Goal: Task Accomplishment & Management: Complete application form

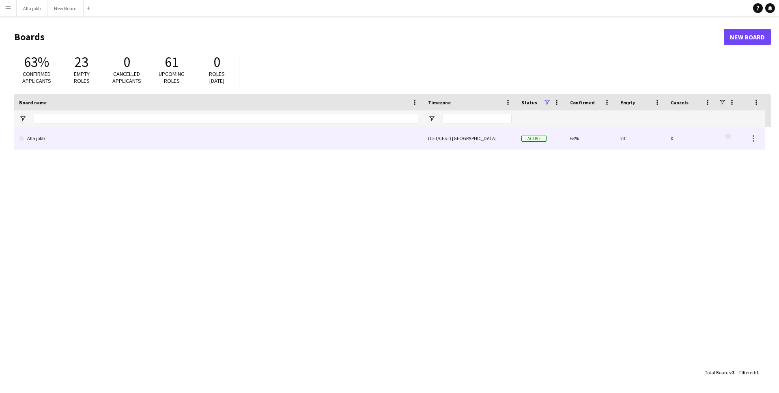
click at [172, 141] on link "Alla jobb" at bounding box center [218, 138] width 399 height 23
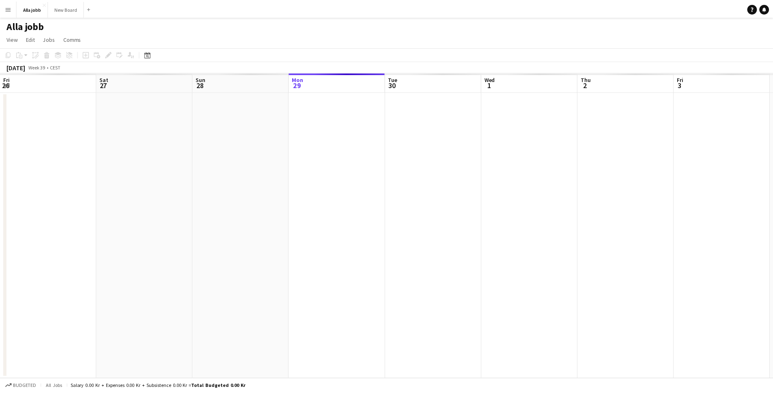
scroll to position [0, 194]
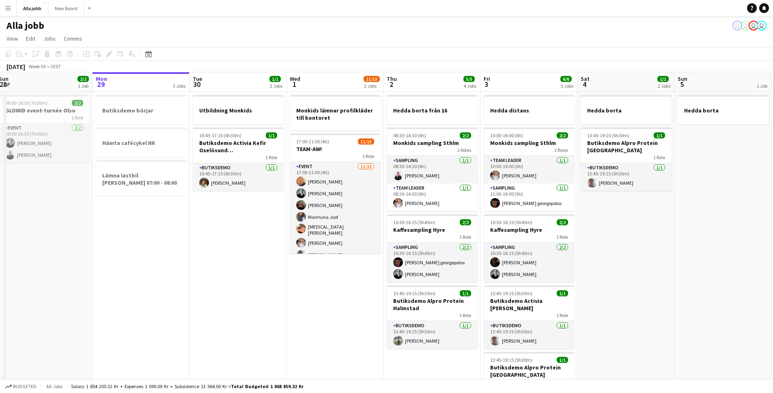
click at [256, 228] on app-calendar-viewport "Fri 26 6/6 5 Jobs Sat 27 2/2 1 Job Sun 28 2/2 1 Job Mon 29 3 Jobs Tue 30 1/1 2 …" at bounding box center [386, 256] width 773 height 369
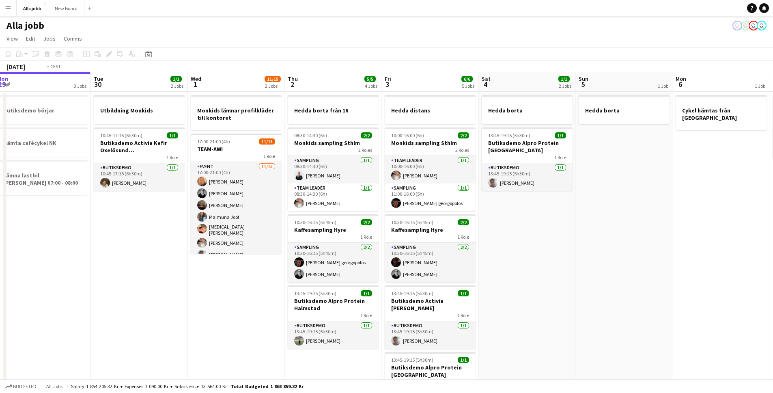
scroll to position [0, 234]
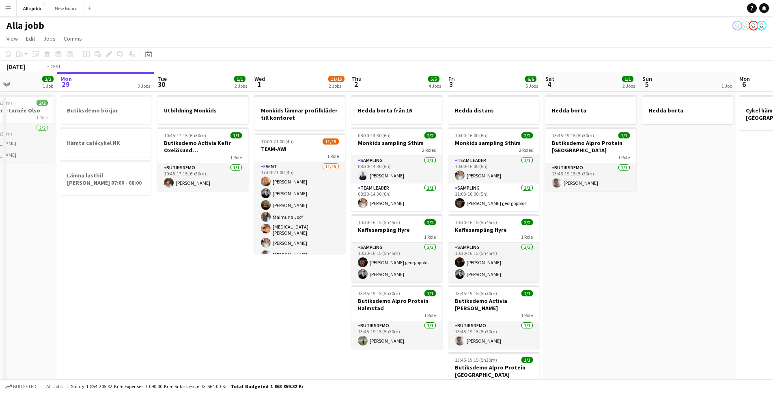
drag, startPoint x: 265, startPoint y: 228, endPoint x: 134, endPoint y: 219, distance: 131.7
click at [134, 219] on app-calendar-viewport "Fri 26 6/6 5 Jobs Sat 27 2/2 1 Job Sun 28 2/2 1 Job Mon 29 3 Jobs Tue 30 1/1 2 …" at bounding box center [386, 256] width 773 height 369
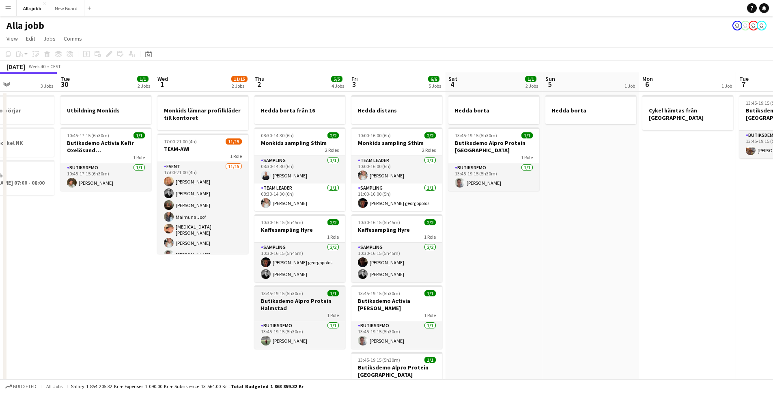
click at [299, 307] on h3 "Butiksdemo Alpro Protein Halmstad" at bounding box center [299, 304] width 91 height 15
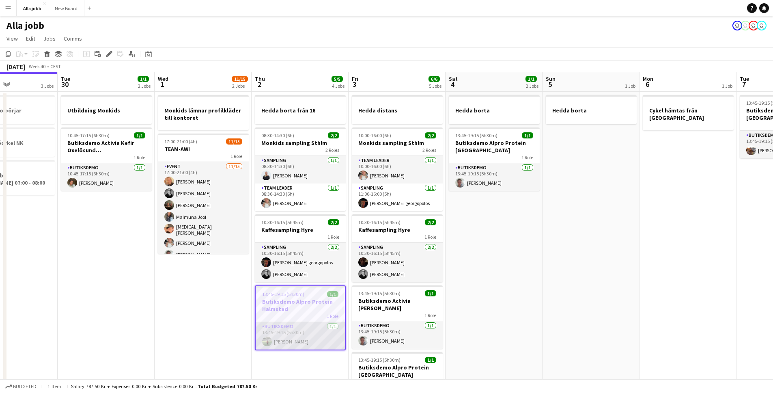
click at [284, 339] on app-card-role "Butiksdemo [DATE] 13:45-19:15 (5h30m) [PERSON_NAME]" at bounding box center [300, 336] width 89 height 28
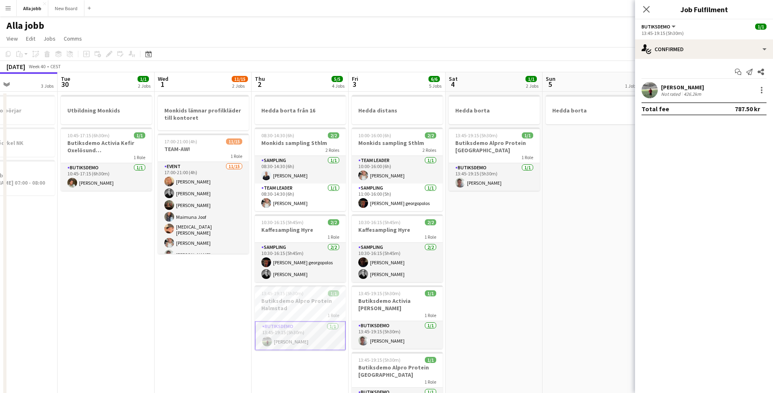
click at [654, 88] on app-user-avatar at bounding box center [649, 90] width 16 height 16
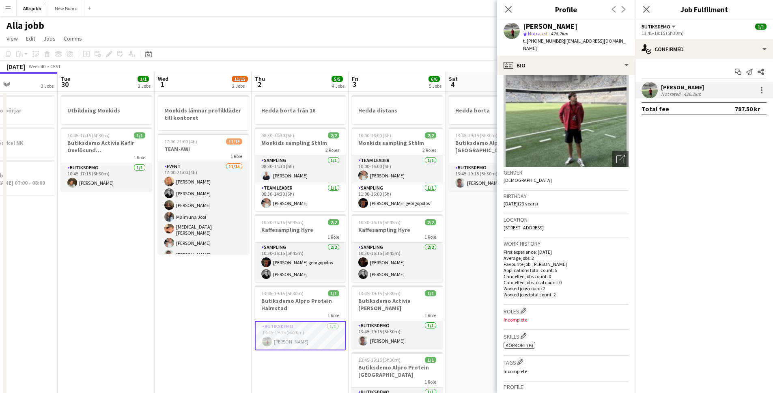
scroll to position [0, 0]
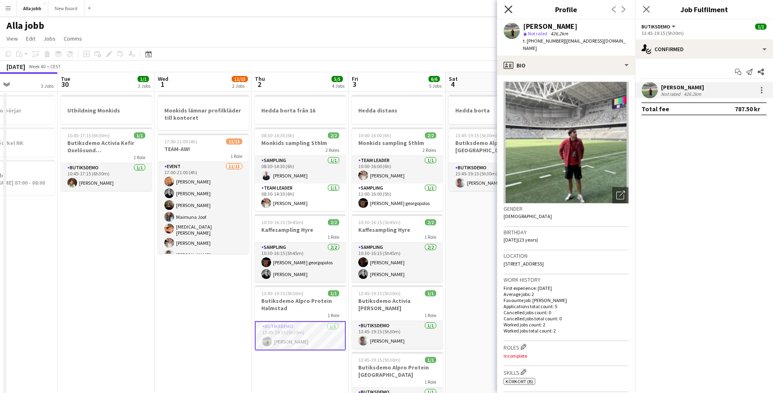
click at [510, 11] on icon at bounding box center [508, 9] width 8 height 8
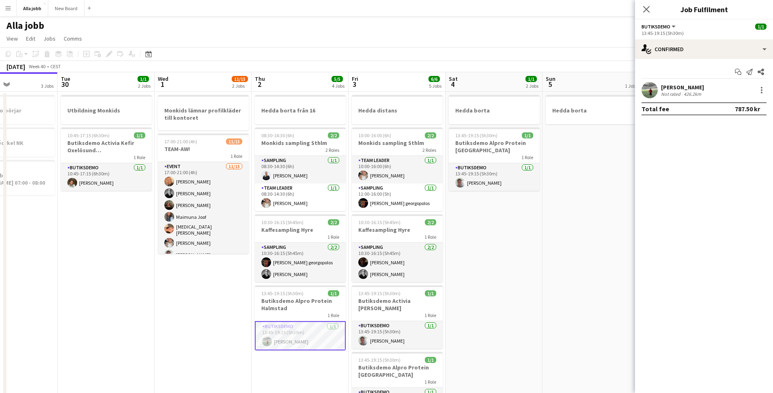
click at [239, 307] on app-date-cell "Monkids lämnar profilkläder till kontoret 17:00-21:00 (4h) 11/15 TEAM-AW! 1 Rol…" at bounding box center [203, 335] width 97 height 486
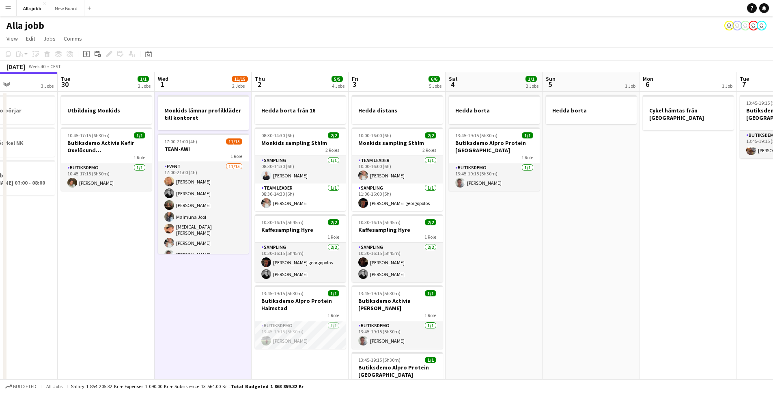
click at [142, 283] on app-date-cell "Utbildning Monkids 10:45-17:15 (6h30m) 1/1 Butiksdemo Activia Kefir Oxelösund (…" at bounding box center [106, 335] width 97 height 486
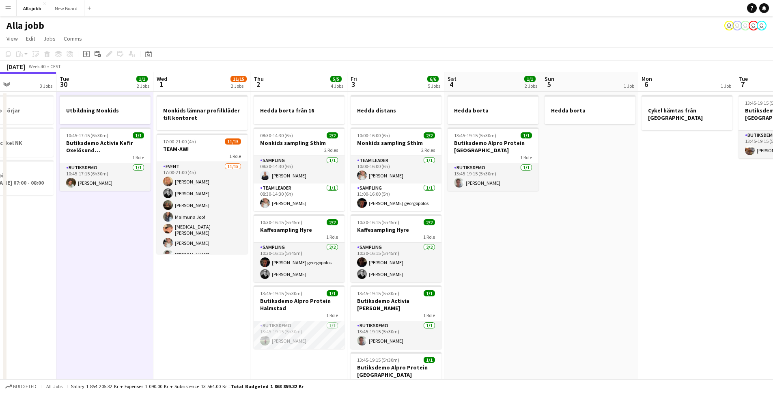
drag, startPoint x: 412, startPoint y: 299, endPoint x: 335, endPoint y: 300, distance: 76.7
click at [336, 300] on app-calendar-viewport "Sat 27 2/2 1 Job Sun 28 2/2 1 Job Mon 29 3 Jobs Tue 30 1/1 2 Jobs Wed 1 11/15 2…" at bounding box center [386, 324] width 773 height 505
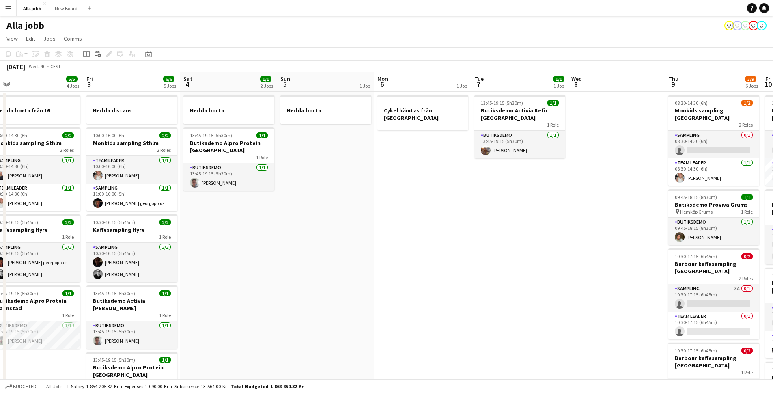
drag, startPoint x: 422, startPoint y: 307, endPoint x: 325, endPoint y: 300, distance: 98.0
click at [325, 300] on app-calendar-viewport "Mon 29 3 Jobs Tue 30 1/1 2 Jobs Wed 1 11/15 2 Jobs Thu 2 5/5 4 Jobs Fri 3 6/6 5…" at bounding box center [386, 324] width 773 height 505
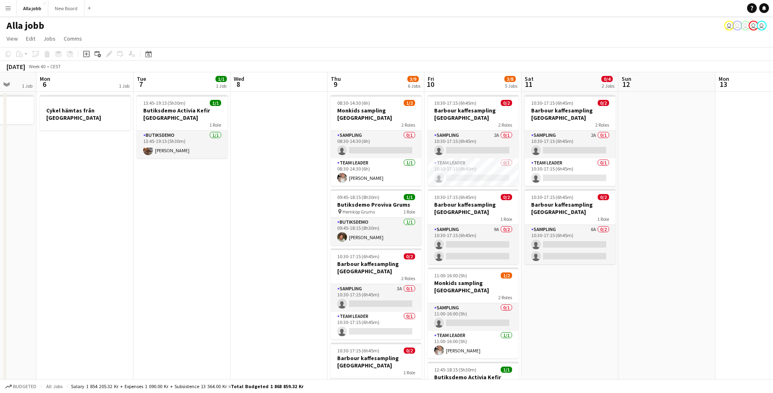
drag, startPoint x: 462, startPoint y: 303, endPoint x: 491, endPoint y: 300, distance: 29.3
click at [524, 301] on app-calendar-viewport "Fri 3 6/6 5 Jobs Sat 4 1/1 2 Jobs Sun 5 1 Job Mon 6 1 Job Tue 7 1/1 1 Job Wed 8…" at bounding box center [386, 324] width 773 height 505
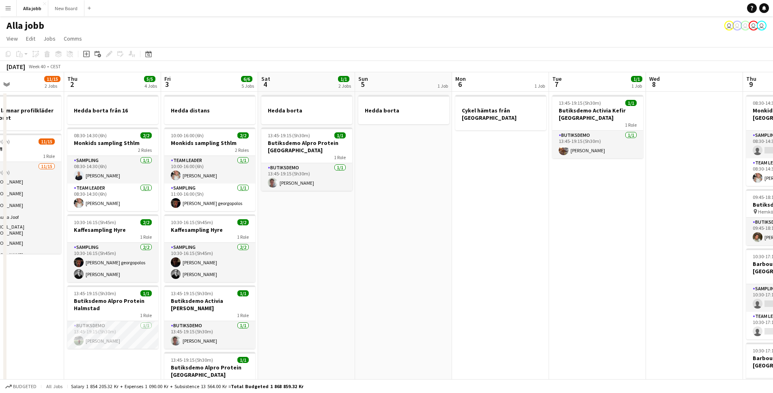
drag, startPoint x: 300, startPoint y: 292, endPoint x: 518, endPoint y: 303, distance: 217.7
click at [525, 303] on app-calendar-viewport "Mon 29 3 Jobs Tue 30 1/1 2 Jobs Wed 1 11/15 2 Jobs Thu 2 5/5 4 Jobs Fri 3 6/6 5…" at bounding box center [386, 324] width 773 height 505
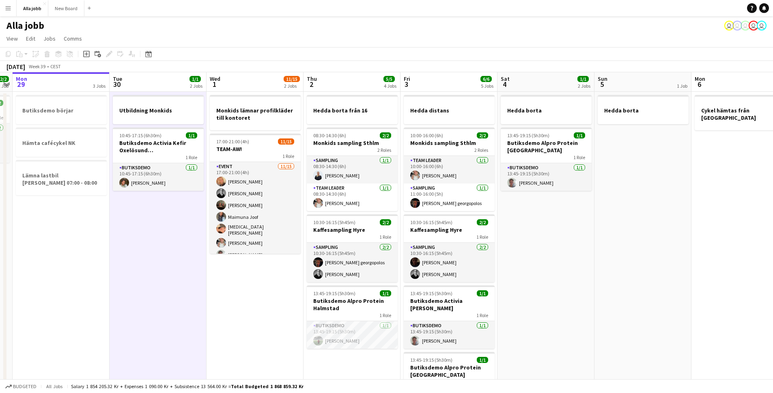
scroll to position [0, 279]
drag, startPoint x: 414, startPoint y: 298, endPoint x: 560, endPoint y: 289, distance: 146.3
click at [560, 289] on app-calendar-viewport "Fri 26 6/6 5 Jobs Sat 27 2/2 1 Job Sun 28 2/2 1 Job Mon 29 3 Jobs Tue 30 1/1 2 …" at bounding box center [386, 324] width 773 height 505
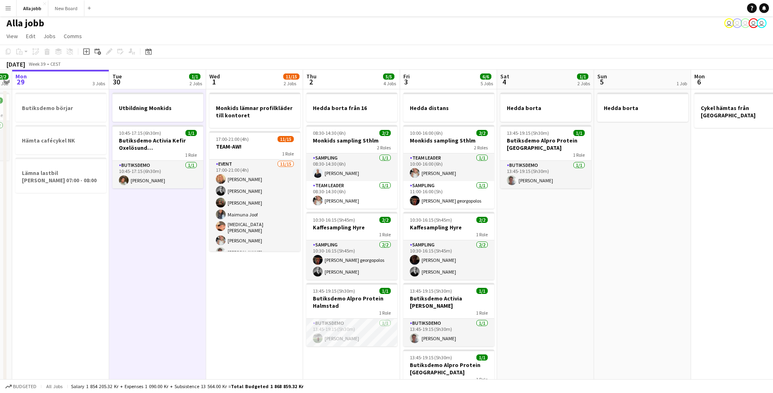
scroll to position [0, 0]
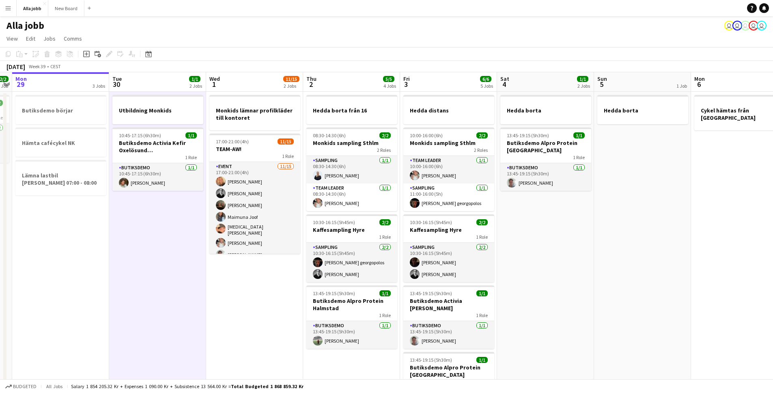
click at [304, 369] on app-date-cell "Hedda borta från 16 08:30-14:30 (6h) 2/2 Monkids sampling Sthlm 2 Roles Samplin…" at bounding box center [351, 335] width 97 height 486
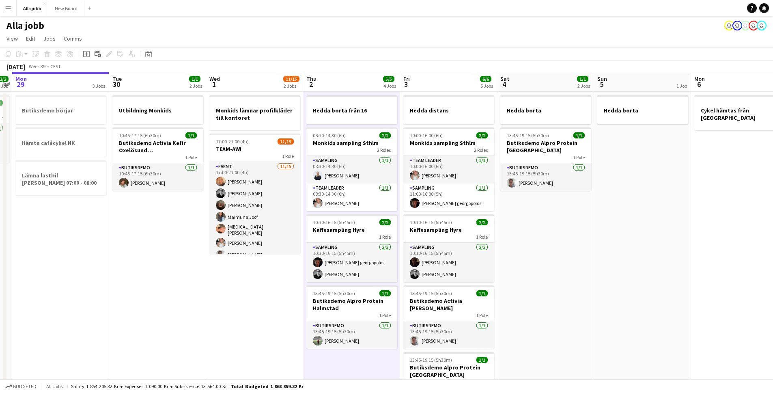
click at [286, 364] on app-date-cell "Monkids lämnar profilkläder till kontoret 17:00-21:00 (4h) 11/15 TEAM-AW! 1 Rol…" at bounding box center [254, 335] width 97 height 486
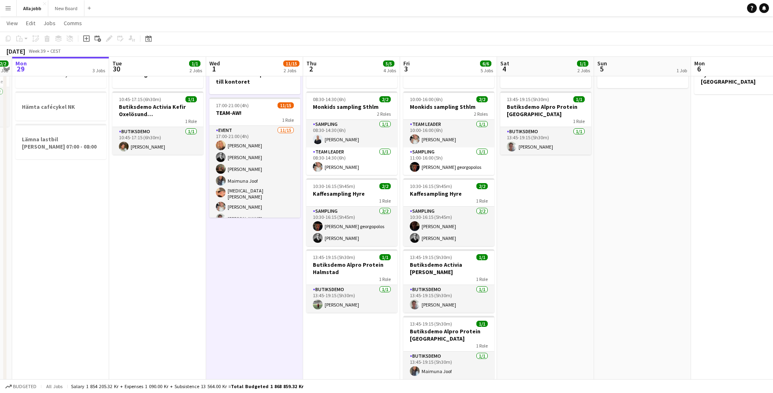
scroll to position [0, 278]
click at [548, 250] on app-date-cell "Hedda borta 13:45-19:15 (5h30m) 1/1 Butiksdemo Alpro Protein Göteborg 1 Role Bu…" at bounding box center [545, 299] width 97 height 486
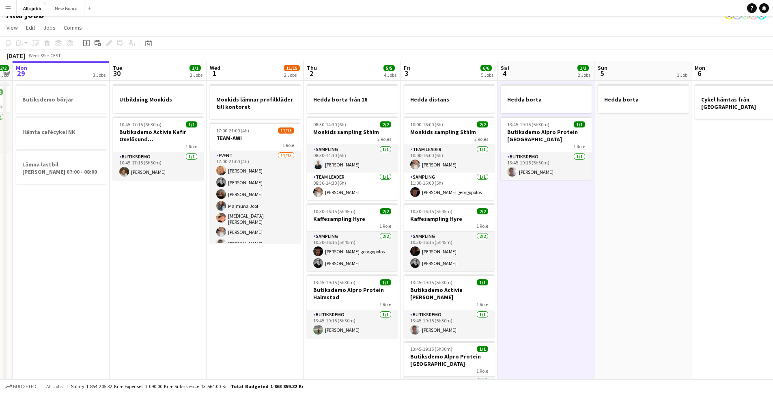
scroll to position [0, 215]
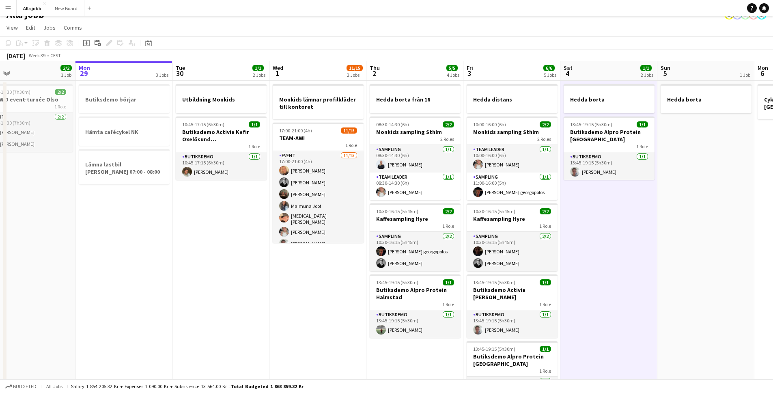
drag, startPoint x: 247, startPoint y: 273, endPoint x: 383, endPoint y: 298, distance: 138.2
click at [383, 298] on app-calendar-viewport "Fri 26 6/6 5 Jobs Sat 27 2/2 1 Job Sun 28 2/2 1 Job Mon 29 3 Jobs Tue 30 1/1 2 …" at bounding box center [386, 313] width 773 height 505
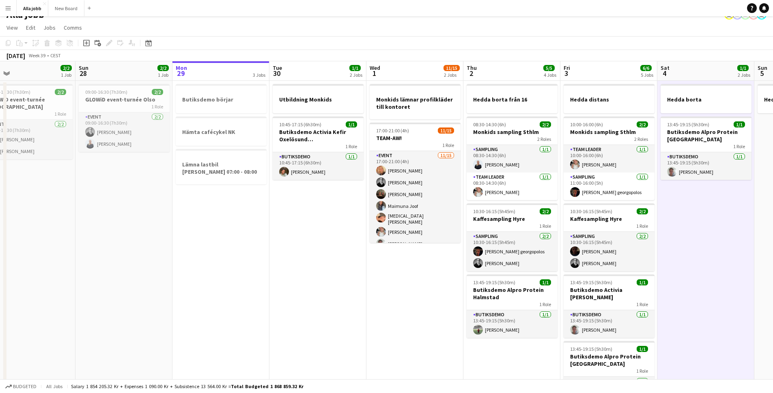
click at [299, 213] on app-date-cell "Utbildning Monkids 10:45-17:15 (6h30m) 1/1 Butiksdemo Activia Kefir Oxelösund (…" at bounding box center [317, 324] width 97 height 486
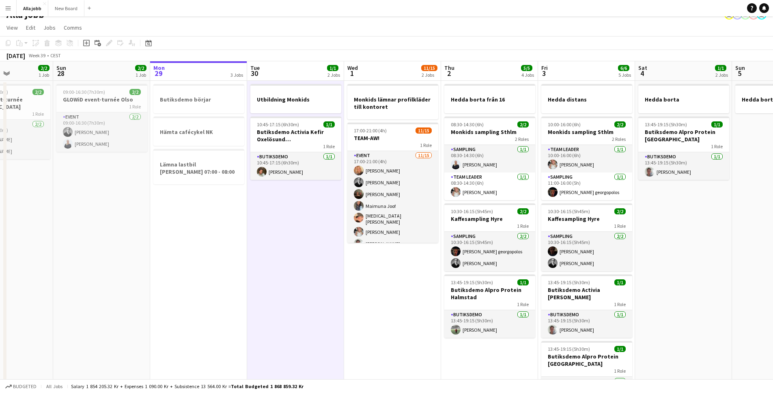
drag, startPoint x: 298, startPoint y: 212, endPoint x: 257, endPoint y: 213, distance: 41.0
click at [258, 213] on app-calendar-viewport "Thu 25 6/6 4 Jobs Fri 26 6/6 5 Jobs Sat 27 2/2 1 Job Sun 28 2/2 1 Job Mon 29 3 …" at bounding box center [386, 313] width 773 height 505
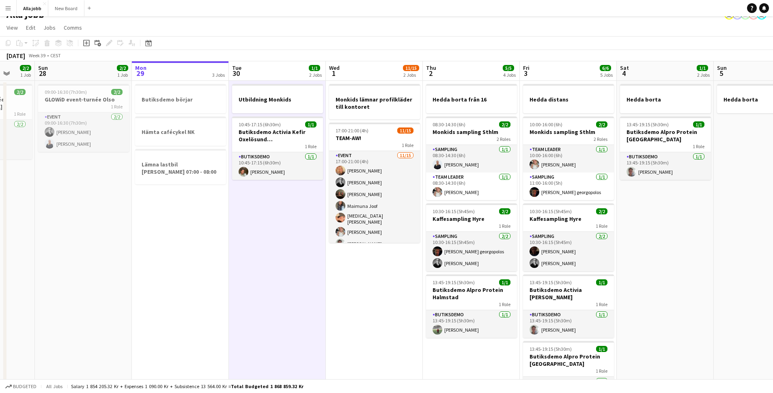
click at [256, 213] on app-date-cell "Utbildning Monkids 10:45-17:15 (6h30m) 1/1 Butiksdemo Activia Kefir Oxelösund (…" at bounding box center [277, 324] width 97 height 486
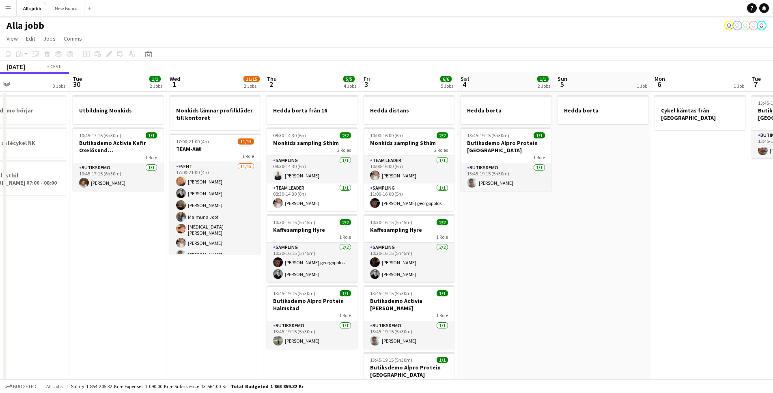
scroll to position [0, 321]
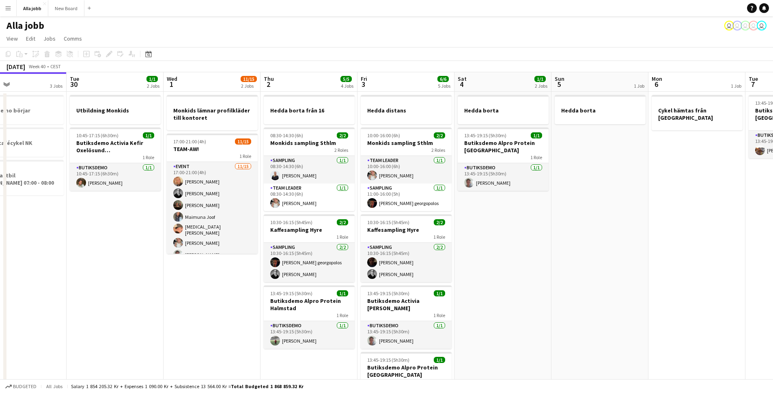
drag, startPoint x: 394, startPoint y: 282, endPoint x: 232, endPoint y: 240, distance: 167.8
click at [232, 240] on app-calendar-viewport "Fri 26 6/6 5 Jobs Sat 27 2/2 1 Job Sun 28 2/2 1 Job Mon 29 3 Jobs Tue 30 1/1 2 …" at bounding box center [386, 324] width 773 height 505
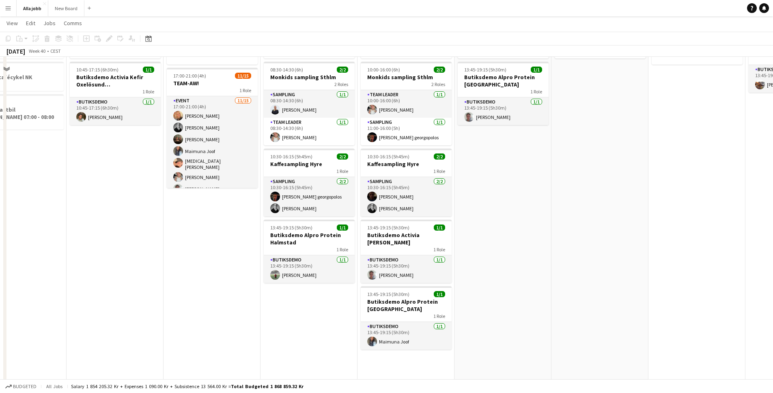
scroll to position [0, 0]
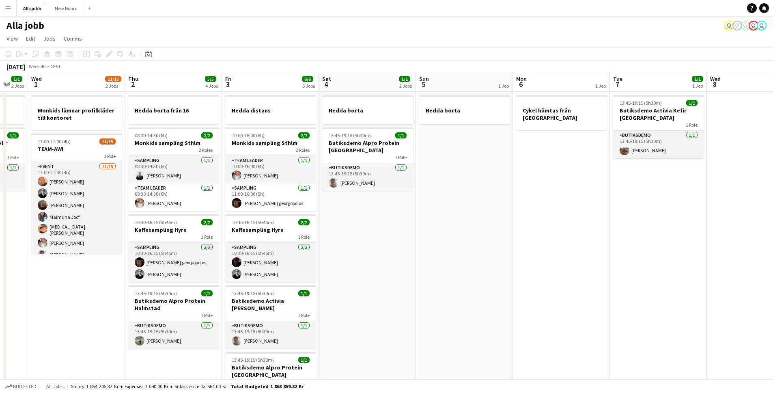
drag, startPoint x: 582, startPoint y: 238, endPoint x: 454, endPoint y: 246, distance: 128.4
click at [446, 246] on app-calendar-viewport "Sun 28 2/2 1 Job Mon 29 3 Jobs Tue 30 1/1 2 Jobs Wed 1 11/15 2 Jobs Thu 2 5/5 4…" at bounding box center [386, 324] width 773 height 505
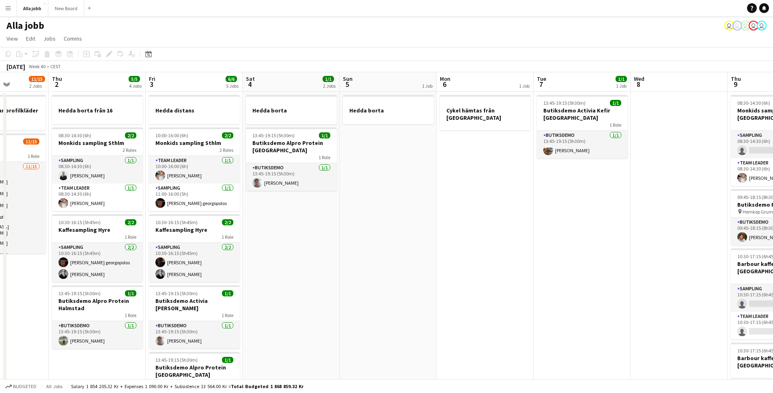
scroll to position [0, 238]
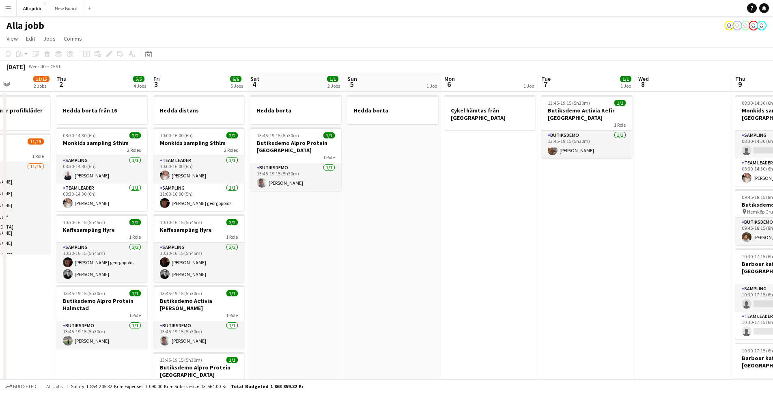
drag, startPoint x: 505, startPoint y: 256, endPoint x: 542, endPoint y: 250, distance: 36.9
click at [542, 250] on app-calendar-viewport "Mon 29 3 Jobs Tue 30 1/1 2 Jobs Wed 1 11/15 2 Jobs Thu 2 5/5 4 Jobs Fri 3 6/6 5…" at bounding box center [386, 324] width 773 height 505
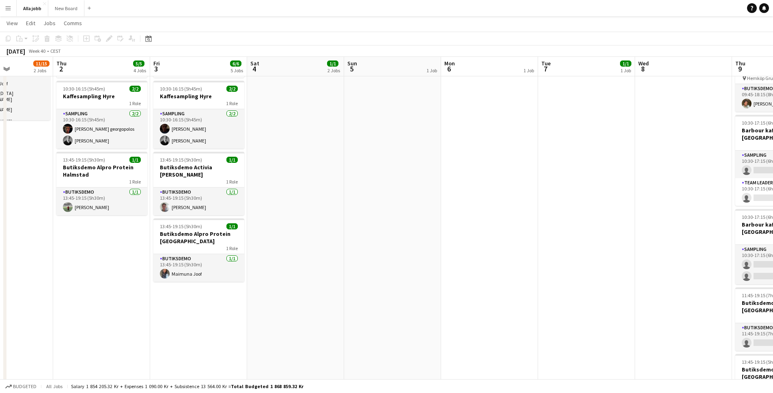
scroll to position [0, 0]
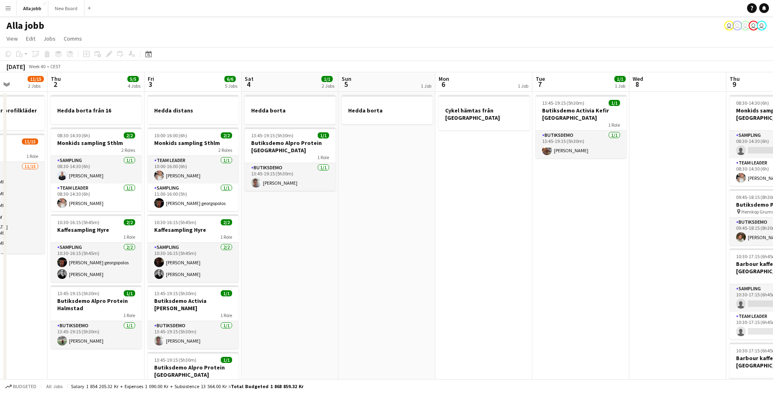
drag, startPoint x: 578, startPoint y: 265, endPoint x: 570, endPoint y: 266, distance: 7.3
click at [571, 266] on app-calendar-viewport "Mon 29 3 Jobs Tue 30 1/1 2 Jobs Wed 1 11/15 2 Jobs Thu 2 5/5 4 Jobs Fri 3 6/6 5…" at bounding box center [386, 324] width 773 height 505
click at [428, 268] on app-date-cell "Hedda borta" at bounding box center [385, 335] width 97 height 486
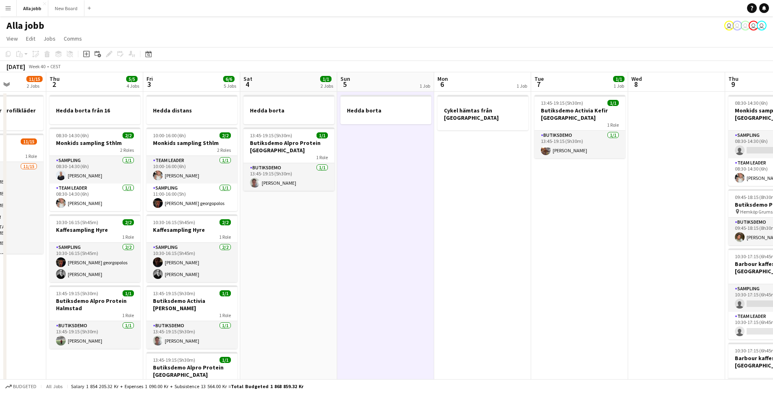
click at [503, 272] on app-date-cell "Cykel hämtas från [GEOGRAPHIC_DATA]" at bounding box center [482, 335] width 97 height 486
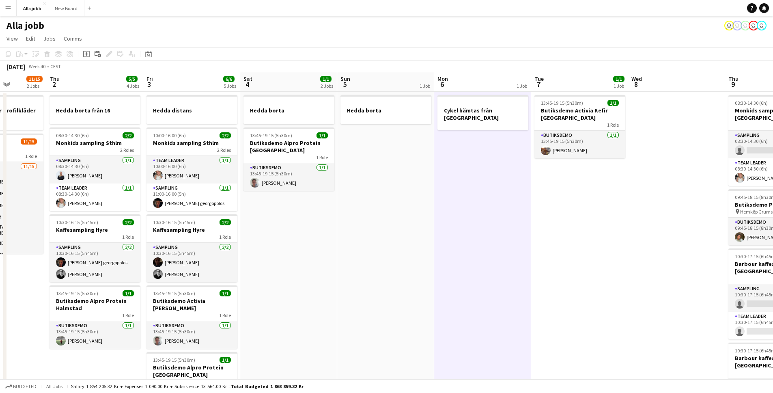
click at [585, 275] on app-date-cell "13:45-19:15 (5h30m) 1/1 Butiksdemo Activia Kefir Stockholm 1 Role Butiksdemo [D…" at bounding box center [579, 335] width 97 height 486
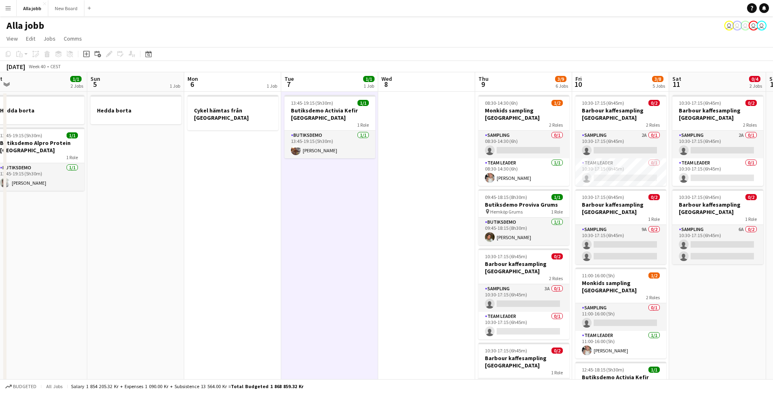
drag, startPoint x: 620, startPoint y: 275, endPoint x: 384, endPoint y: 264, distance: 236.8
click at [371, 263] on app-calendar-viewport "Wed 1 11/15 2 Jobs Thu 2 5/5 4 Jobs Fri 3 6/6 5 Jobs Sat 4 1/1 2 Jobs Sun 5 1 J…" at bounding box center [386, 324] width 773 height 505
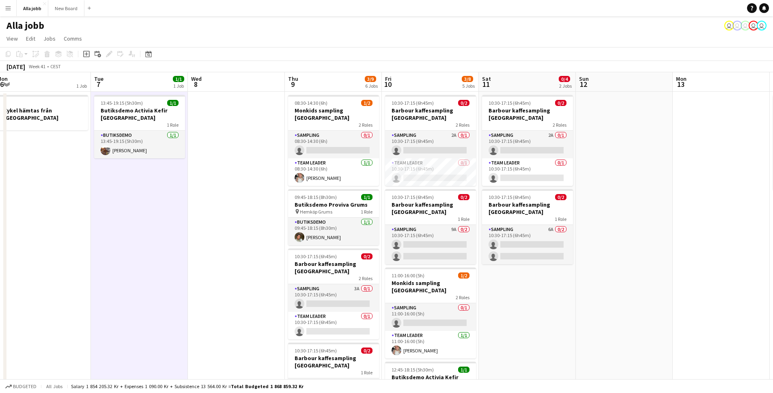
drag, startPoint x: 447, startPoint y: 269, endPoint x: 254, endPoint y: 270, distance: 193.1
click at [254, 270] on app-calendar-viewport "Fri 3 6/6 5 Jobs Sat 4 1/1 2 Jobs Sun 5 1 Job Mon 6 1 Job Tue 7 1/1 1 Job Wed 8…" at bounding box center [386, 324] width 773 height 505
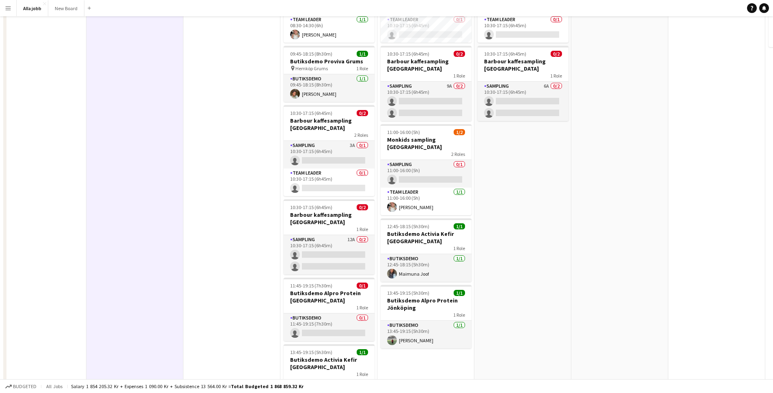
scroll to position [153, 0]
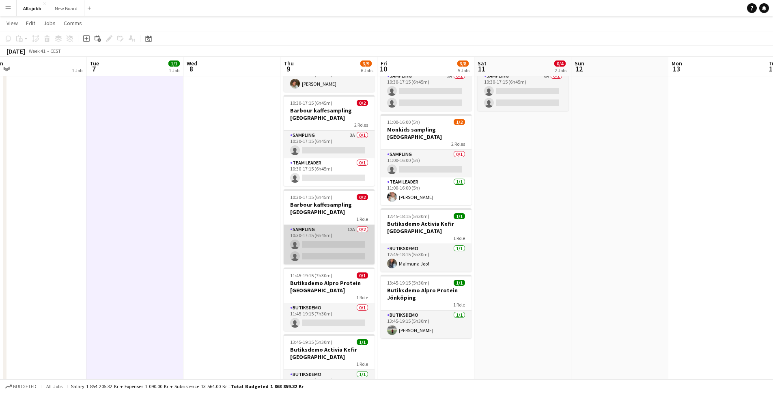
click at [351, 250] on app-card-role "Sampling 12A 0/2 10:30-17:15 (6h45m) single-neutral-actions single-neutral-acti…" at bounding box center [329, 244] width 91 height 39
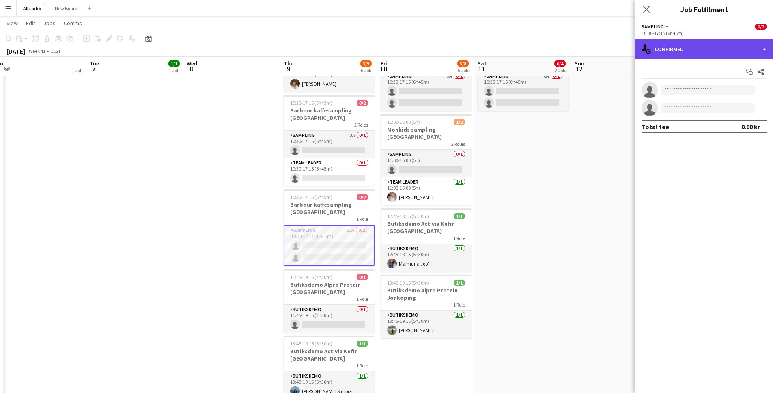
click at [686, 47] on div "single-neutral-actions-check-2 Confirmed" at bounding box center [704, 48] width 138 height 19
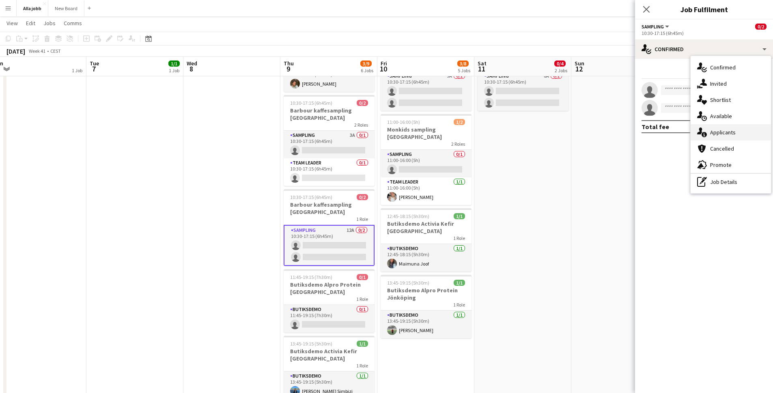
click at [727, 131] on span "Applicants" at bounding box center [723, 132] width 26 height 7
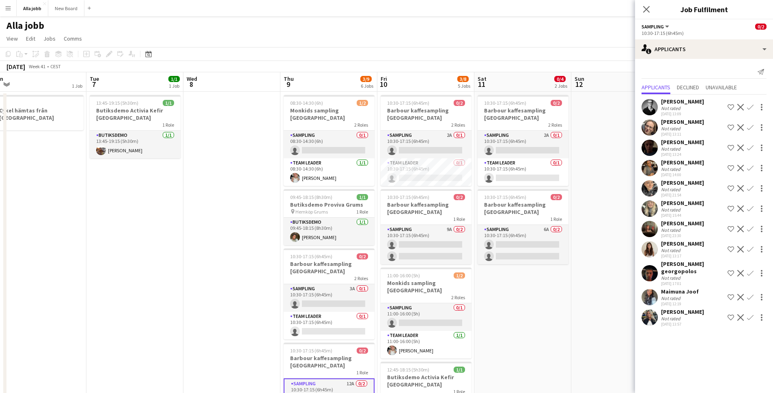
scroll to position [166, 0]
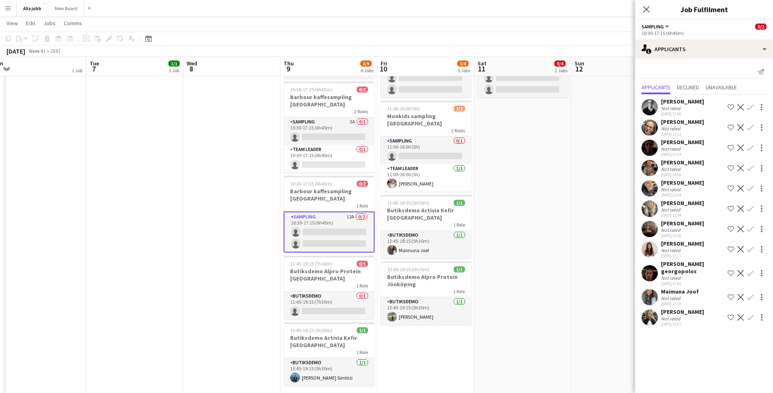
click at [541, 275] on app-date-cell "10:30-17:15 (6h45m) 0/2 Barbour kaffesampling Köpenhamn 2 Roles Sampling 2A 0/1…" at bounding box center [522, 168] width 97 height 486
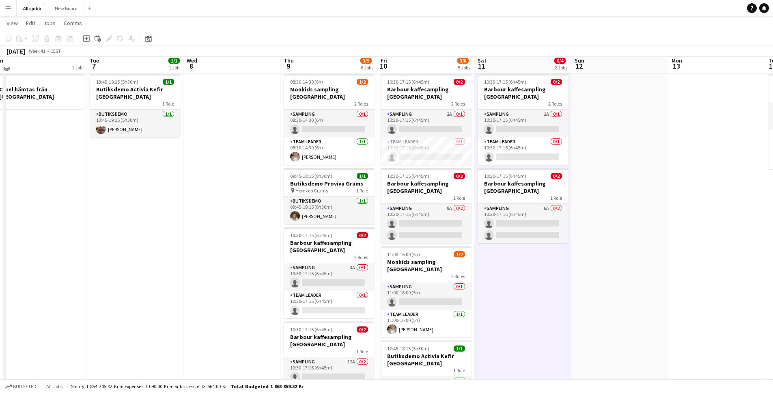
scroll to position [17, 0]
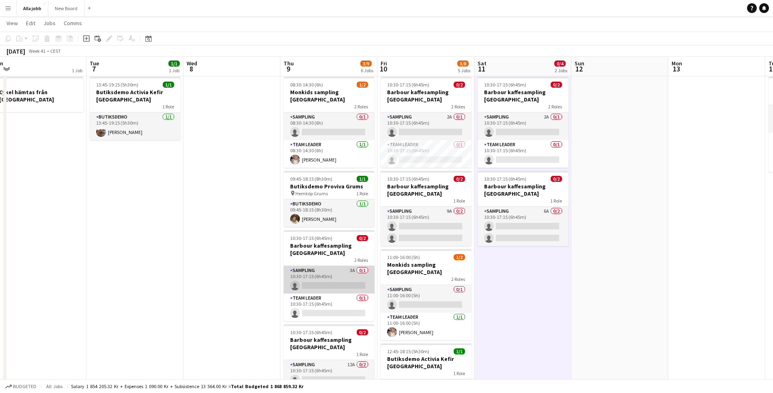
click at [345, 277] on app-card-role "Sampling 3A 0/1 10:30-17:15 (6h45m) single-neutral-actions" at bounding box center [329, 280] width 91 height 28
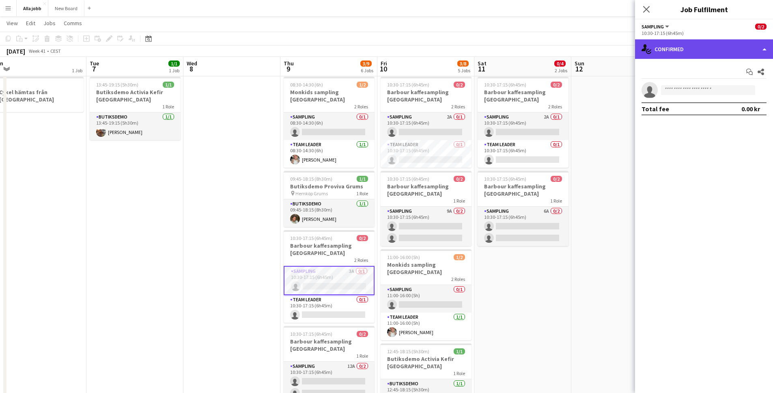
click at [693, 51] on div "single-neutral-actions-check-2 Confirmed" at bounding box center [704, 48] width 138 height 19
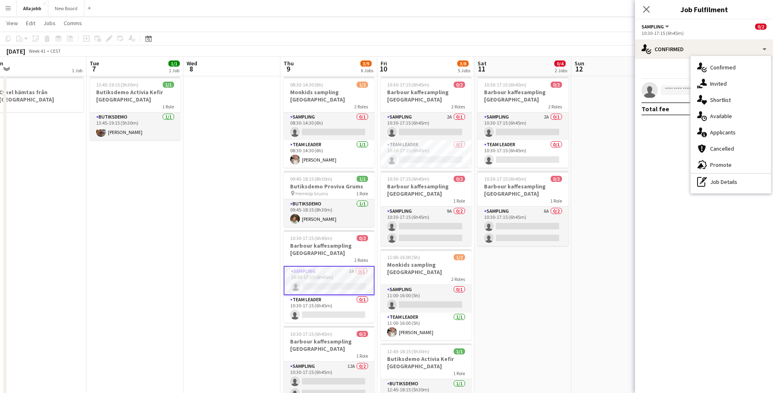
click at [731, 134] on span "Applicants" at bounding box center [723, 132] width 26 height 7
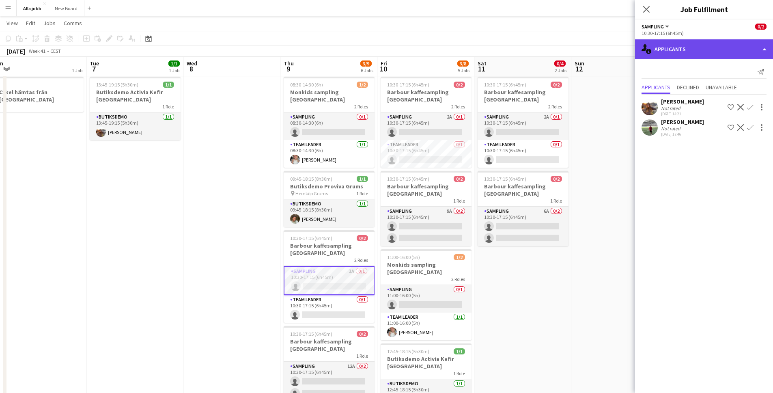
click at [675, 47] on div "single-neutral-actions-information Applicants" at bounding box center [704, 48] width 138 height 19
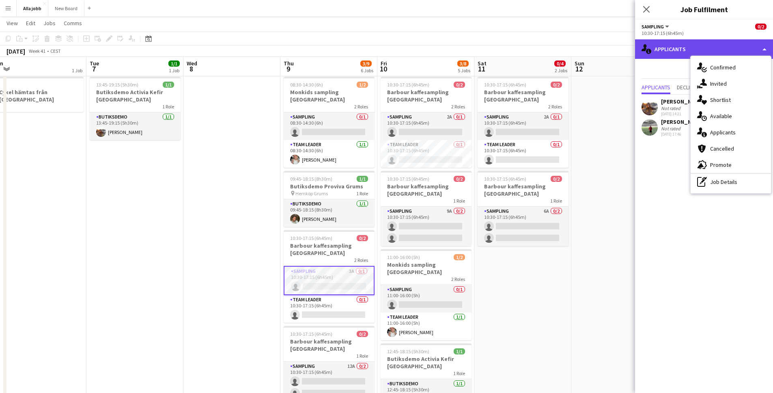
click at [675, 47] on div "single-neutral-actions-information Applicants" at bounding box center [704, 48] width 138 height 19
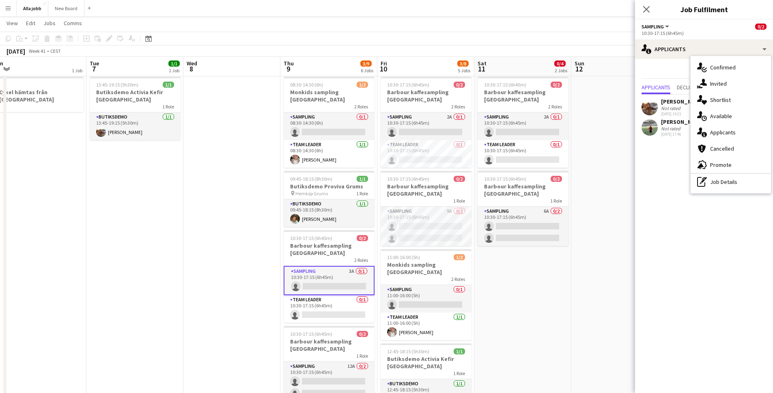
click at [636, 188] on mat-expansion-panel "users2 Applicants Send notification Applicants Declined Unavailable [PERSON_NAM…" at bounding box center [704, 226] width 138 height 334
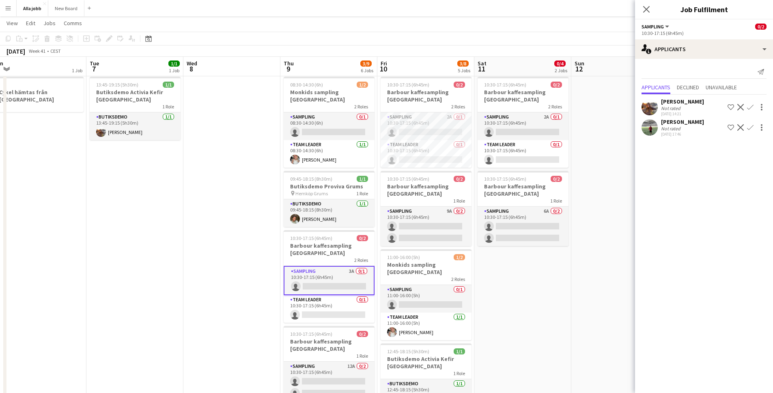
click at [655, 108] on app-user-avatar at bounding box center [649, 107] width 16 height 16
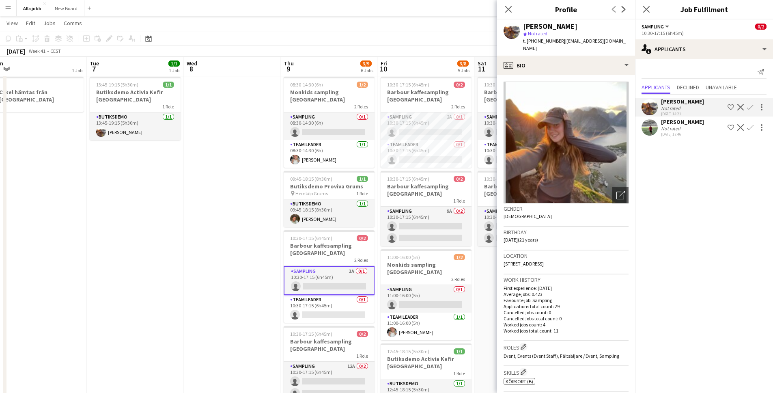
click at [654, 121] on app-user-avatar at bounding box center [649, 127] width 16 height 16
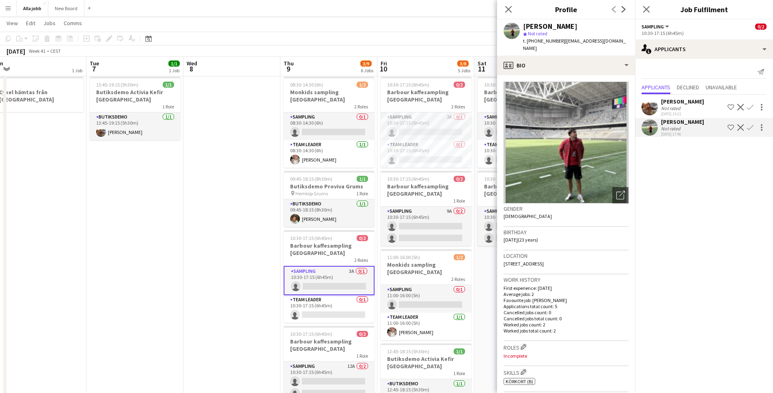
click at [652, 107] on app-user-avatar at bounding box center [649, 107] width 16 height 16
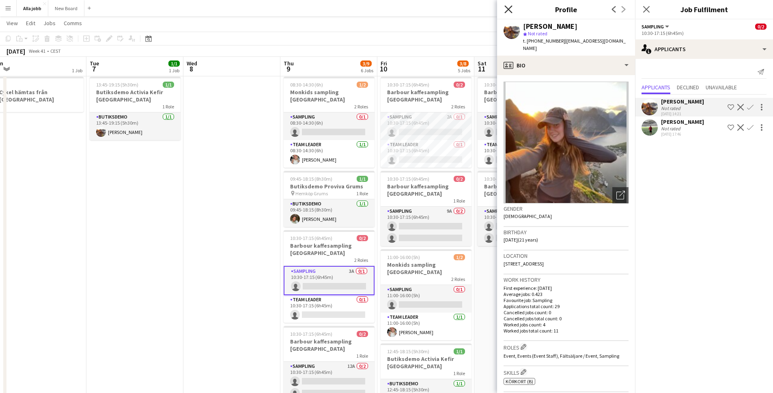
click at [507, 8] on icon at bounding box center [508, 9] width 8 height 8
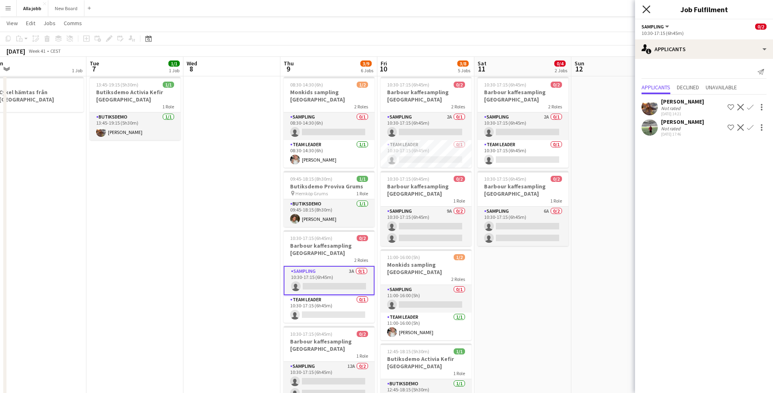
click at [645, 11] on icon "Close pop-in" at bounding box center [646, 9] width 8 height 8
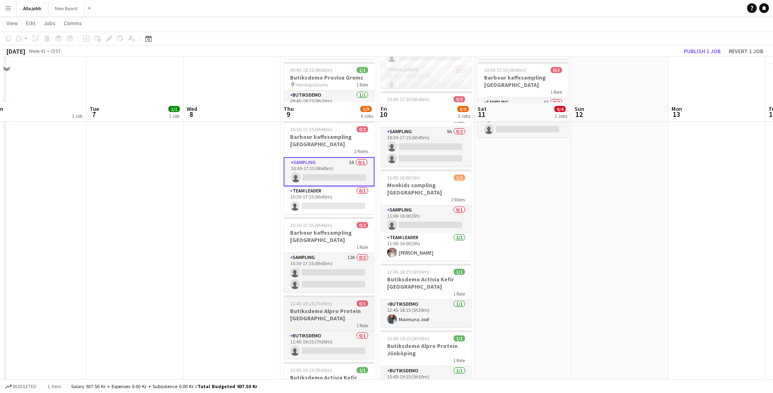
scroll to position [0, 0]
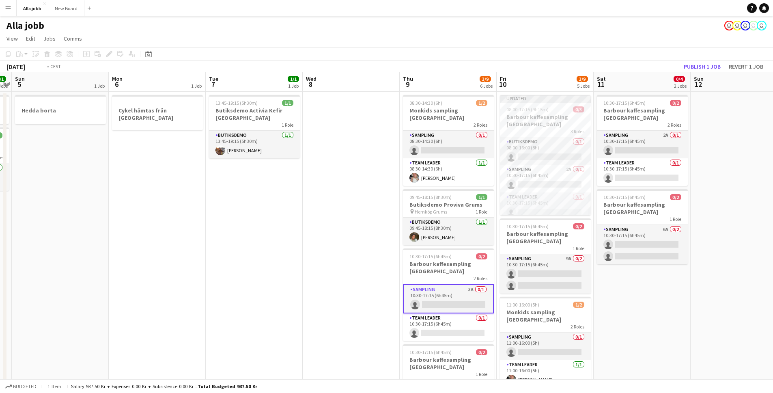
drag, startPoint x: 230, startPoint y: 243, endPoint x: 473, endPoint y: 257, distance: 243.0
click at [475, 258] on app-calendar-viewport "Fri 3 6/6 5 Jobs Sat 4 1/1 2 Jobs Sun 5 1 Job Mon 6 1 Job Tue 7 1/1 1 Job Wed 8…" at bounding box center [386, 324] width 773 height 505
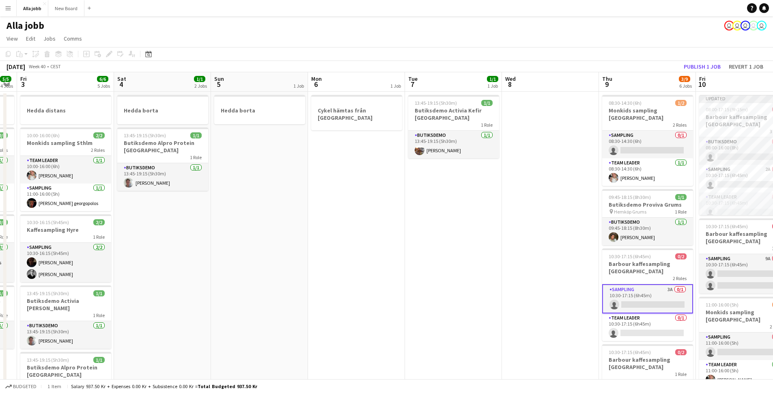
drag, startPoint x: 358, startPoint y: 261, endPoint x: 514, endPoint y: 266, distance: 156.3
click at [519, 266] on app-calendar-viewport "Wed 1 11/15 2 Jobs Thu 2 5/5 4 Jobs Fri 3 6/6 5 Jobs Sat 4 1/1 2 Jobs Sun 5 1 J…" at bounding box center [386, 324] width 773 height 505
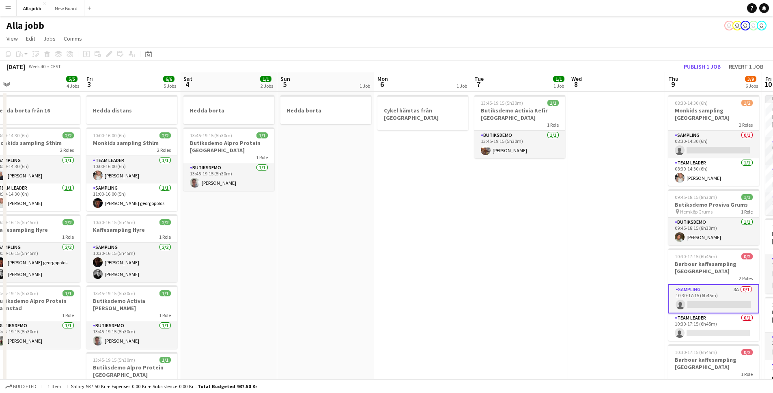
click at [600, 274] on app-calendar-viewport "Tue 30 1/1 2 Jobs Wed 1 11/15 2 Jobs Thu 2 5/5 4 Jobs Fri 3 6/6 5 Jobs Sat 4 1/…" at bounding box center [386, 324] width 773 height 505
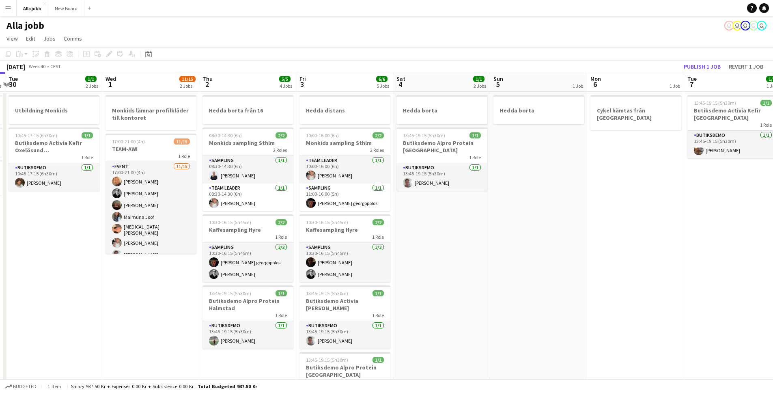
scroll to position [0, 188]
click at [409, 198] on app-date-cell "Hedda borta 13:45-19:15 (5h30m) 1/1 Butiksdemo Alpro Protein Göteborg 1 Role Bu…" at bounding box center [442, 335] width 97 height 486
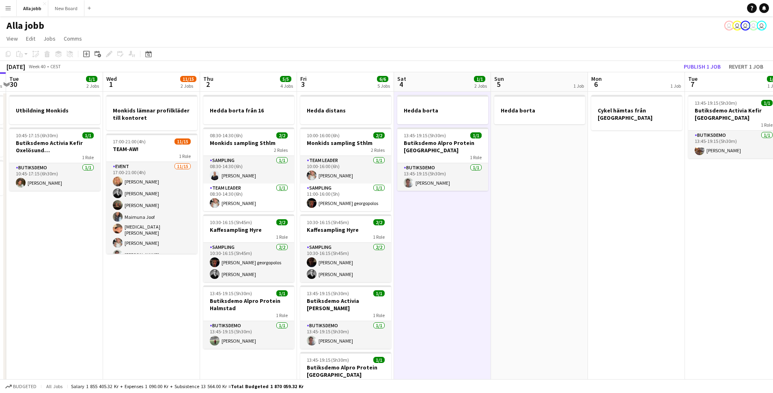
click at [507, 204] on app-date-cell "Hedda borta" at bounding box center [539, 335] width 97 height 486
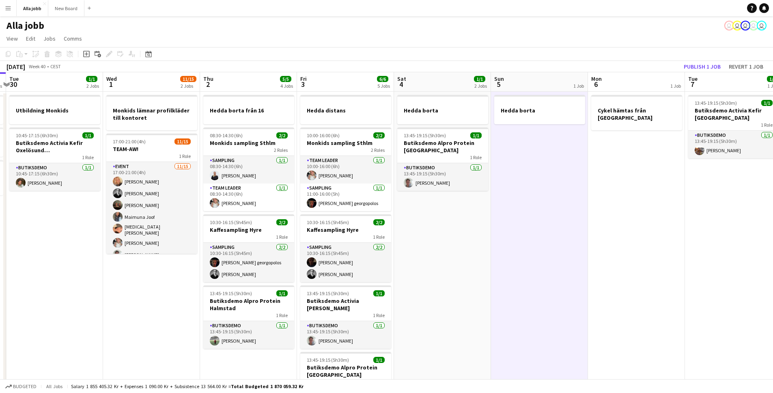
click at [376, 52] on app-toolbar "Copy Paste Paste Command V Paste with crew Command Shift V Paste linked Job [GE…" at bounding box center [386, 54] width 773 height 14
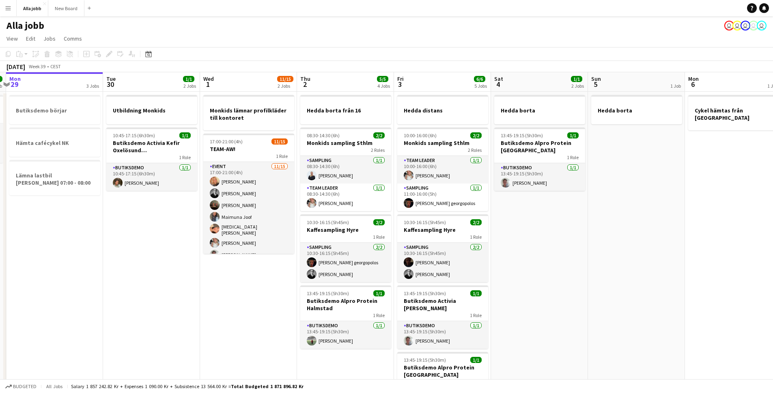
scroll to position [0, 206]
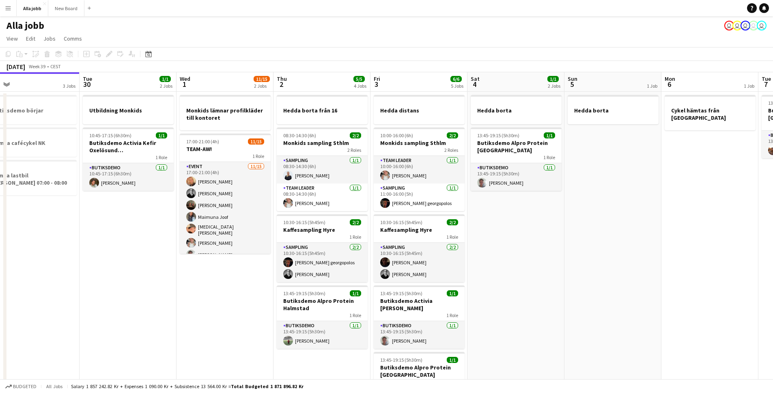
drag, startPoint x: 157, startPoint y: 211, endPoint x: 232, endPoint y: 221, distance: 75.2
click at [226, 220] on app-calendar-viewport "Sat 27 2/2 1 Job Sun 28 2/2 1 Job Mon 29 3 Jobs Tue 30 1/1 2 Jobs Wed 1 11/15 2…" at bounding box center [386, 338] width 773 height 533
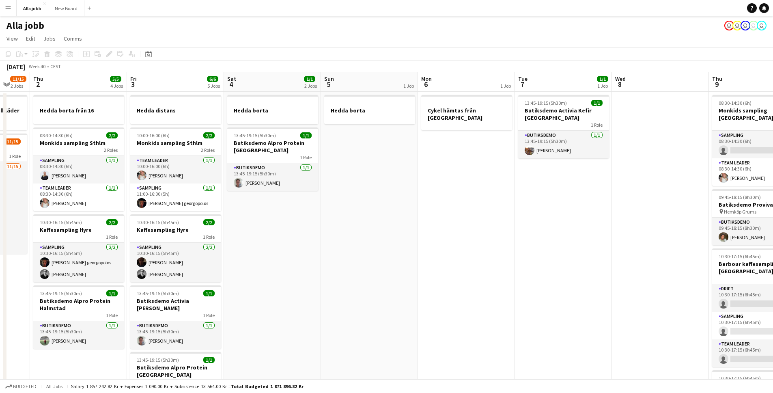
scroll to position [0, 294]
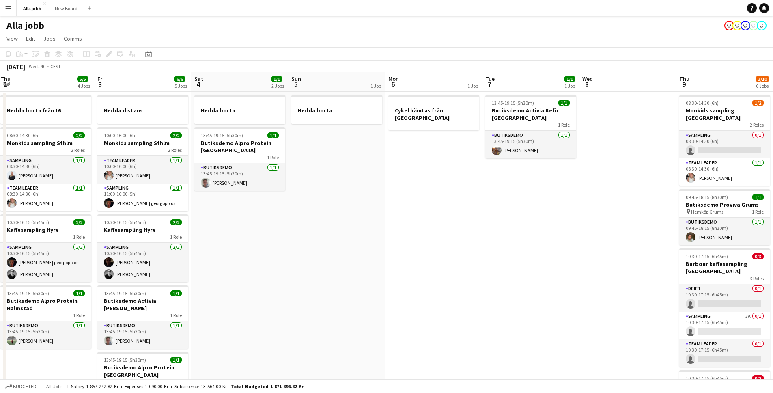
drag, startPoint x: 566, startPoint y: 275, endPoint x: 188, endPoint y: 226, distance: 381.2
click at [188, 226] on app-calendar-viewport "Mon 29 3 Jobs Tue 30 1/1 2 Jobs Wed 1 11/15 2 Jobs Thu 2 5/5 4 Jobs Fri 3 6/6 5…" at bounding box center [386, 338] width 773 height 533
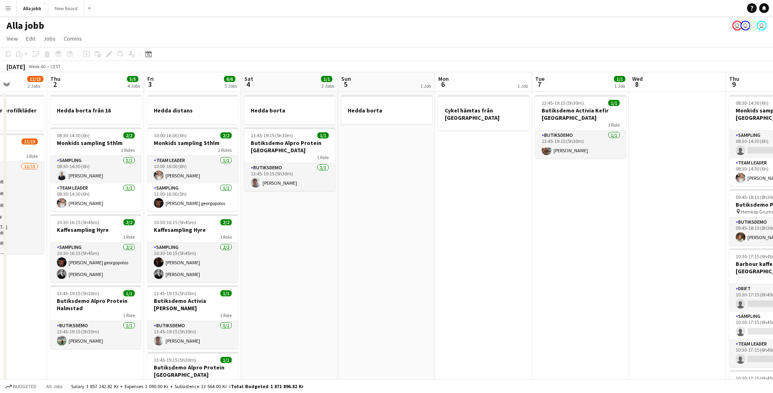
drag, startPoint x: 410, startPoint y: 252, endPoint x: 486, endPoint y: 256, distance: 76.0
click at [487, 256] on app-calendar-viewport "Mon 29 3 Jobs Tue 30 1/1 2 Jobs Wed 1 11/15 2 Jobs Thu 2 5/5 4 Jobs Fri 3 6/6 5…" at bounding box center [386, 338] width 773 height 533
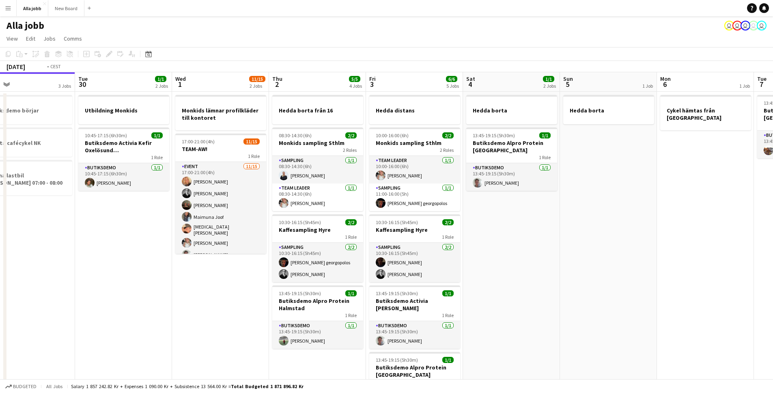
drag, startPoint x: 362, startPoint y: 249, endPoint x: 532, endPoint y: 258, distance: 170.3
click at [532, 258] on app-calendar-viewport "Sat 27 2/2 1 Job Sun 28 2/2 1 Job Mon 29 3 Jobs Tue 30 1/1 2 Jobs Wed 1 11/15 2…" at bounding box center [386, 338] width 773 height 533
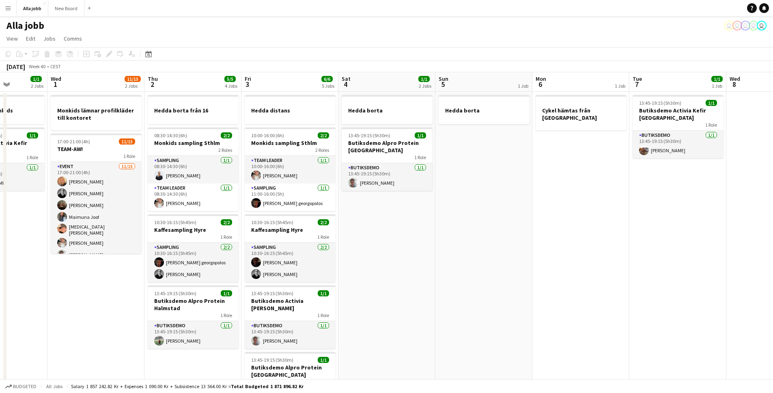
scroll to position [0, 230]
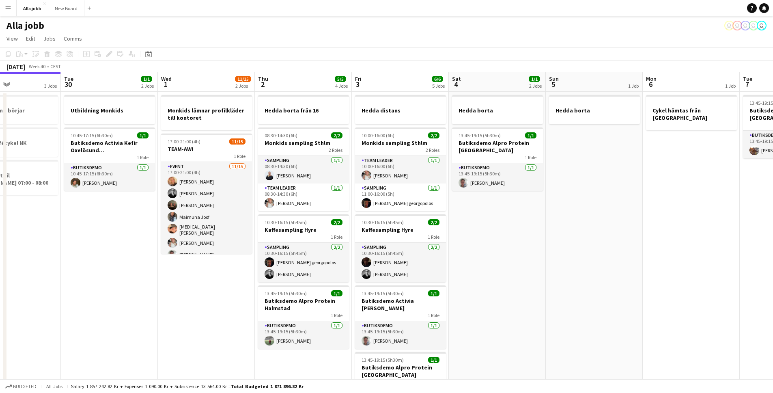
drag, startPoint x: 627, startPoint y: 254, endPoint x: 314, endPoint y: 225, distance: 314.1
click at [314, 225] on app-calendar-viewport "Sat 27 2/2 1 Job Sun 28 2/2 1 Job Mon 29 3 Jobs Tue 30 1/1 2 Jobs Wed 1 11/15 2…" at bounding box center [386, 338] width 773 height 533
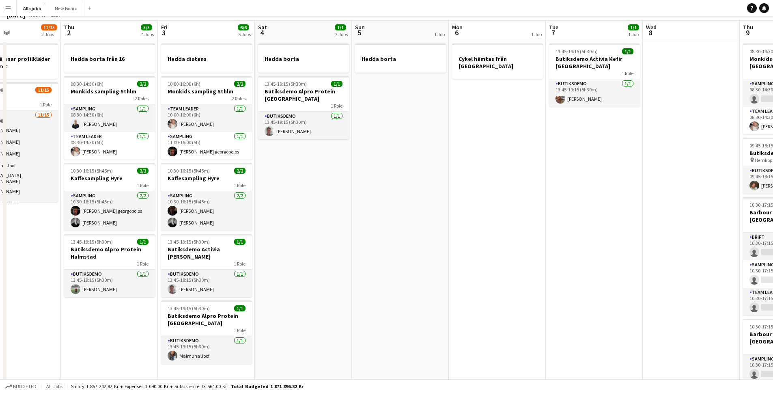
scroll to position [0, 0]
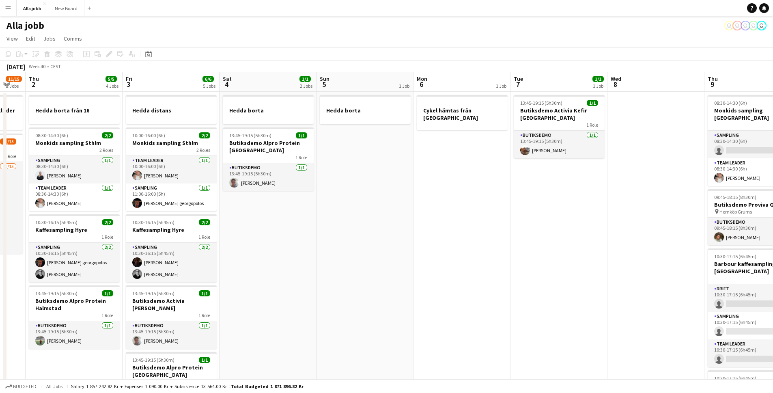
drag, startPoint x: 456, startPoint y: 242, endPoint x: 281, endPoint y: 218, distance: 176.5
click at [281, 218] on app-calendar-viewport "Mon 29 3 Jobs Tue 30 1/1 2 Jobs Wed 1 11/15 2 Jobs Thu 2 5/5 4 Jobs Fri 3 6/6 5…" at bounding box center [386, 338] width 773 height 533
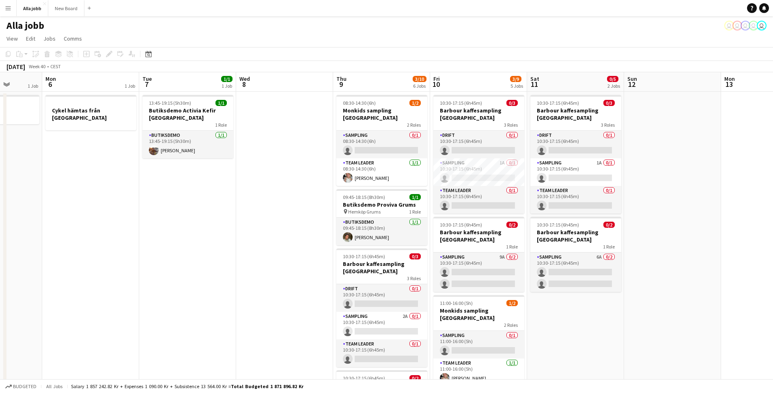
scroll to position [0, 252]
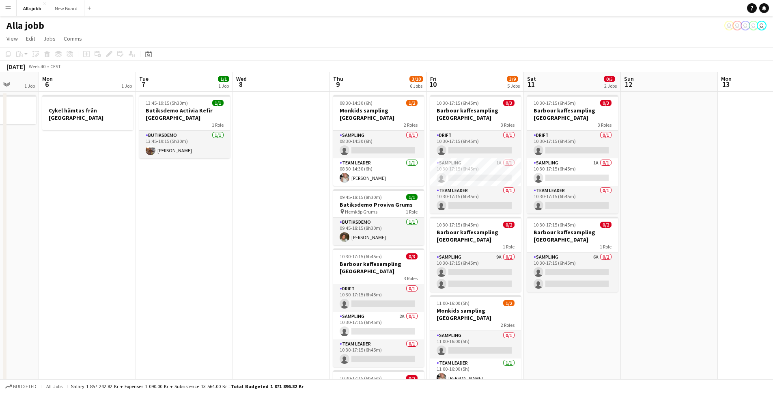
drag, startPoint x: 392, startPoint y: 227, endPoint x: 211, endPoint y: 210, distance: 181.7
click at [211, 210] on app-calendar-viewport "Fri 3 6/6 5 Jobs Sat 4 1/1 2 Jobs Sun 5 1 Job Mon 6 1 Job Tue 7 1/1 1 Job Wed 8…" at bounding box center [386, 338] width 773 height 533
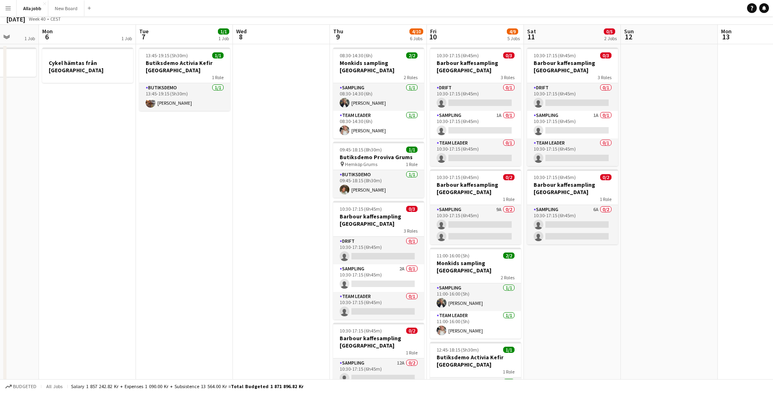
scroll to position [0, 0]
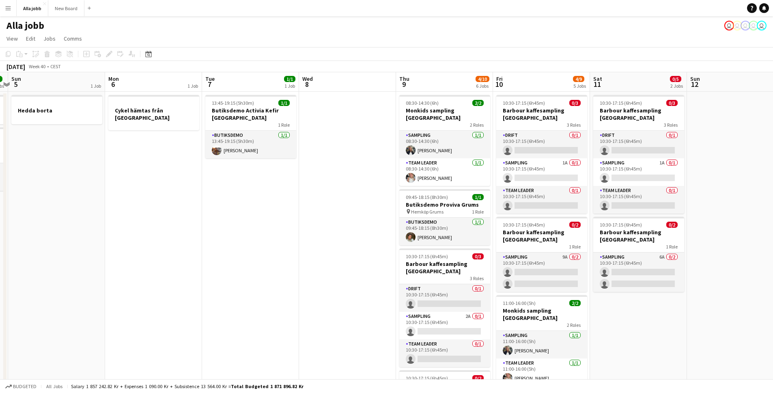
drag, startPoint x: 236, startPoint y: 298, endPoint x: 415, endPoint y: 291, distance: 179.0
click at [305, 294] on app-calendar-viewport "Fri 3 6/6 5 Jobs Sat 4 1/1 2 Jobs Sun 5 1 Job Mon 6 1 Job Tue 7 1/1 1 Job Wed 8…" at bounding box center [386, 338] width 773 height 533
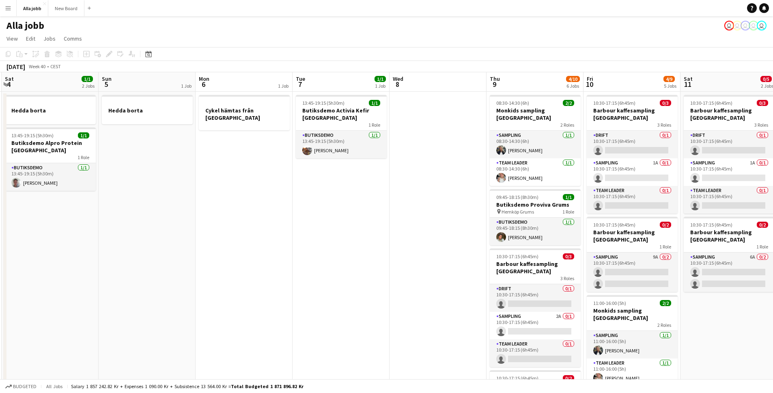
drag, startPoint x: 267, startPoint y: 281, endPoint x: 417, endPoint y: 299, distance: 152.1
click at [348, 290] on app-calendar-viewport "Thu 2 5/5 4 Jobs Fri 3 6/6 5 Jobs Sat 4 1/1 2 Jobs Sun 5 1 Job Mon 6 1 Job Tue …" at bounding box center [386, 338] width 773 height 533
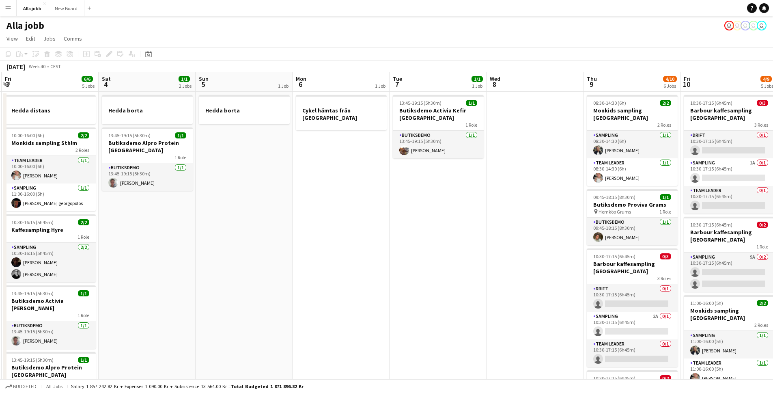
scroll to position [0, 173]
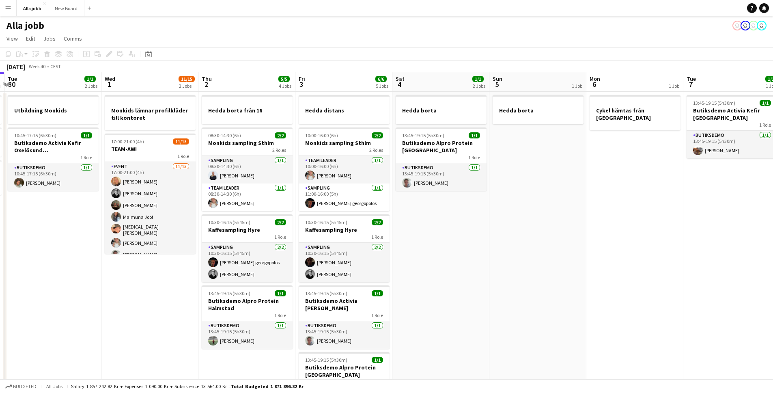
drag, startPoint x: 320, startPoint y: 188, endPoint x: 621, endPoint y: 202, distance: 301.7
click at [599, 196] on app-calendar-viewport "Sun 28 2/2 1 Job Mon 29 3 Jobs Tue 30 1/1 2 Jobs Wed 1 11/15 2 Jobs Thu 2 5/5 4…" at bounding box center [386, 338] width 773 height 533
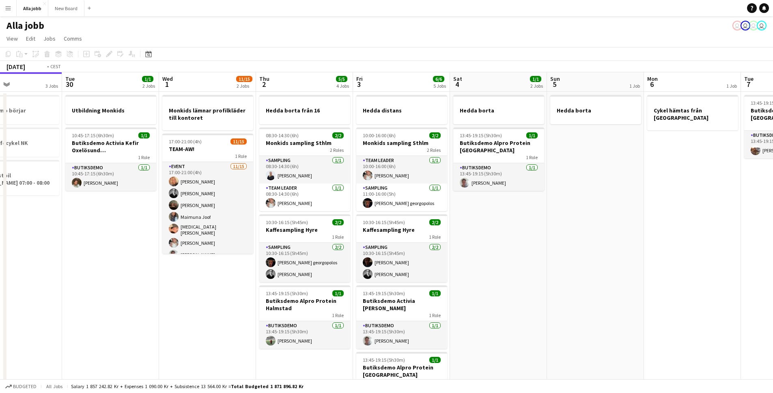
scroll to position [0, 169]
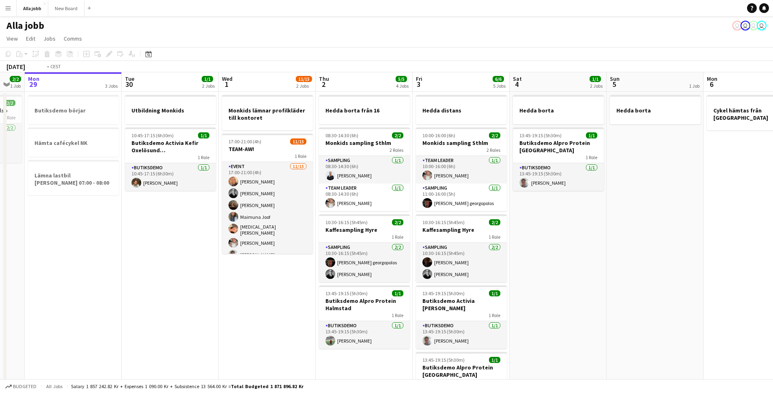
drag, startPoint x: 471, startPoint y: 232, endPoint x: 739, endPoint y: 255, distance: 268.8
click at [739, 255] on app-calendar-viewport "Sat 27 2/2 1 Job Sun 28 2/2 1 Job Mon 29 3 Jobs Tue 30 1/1 2 Jobs Wed 1 11/15 2…" at bounding box center [386, 338] width 773 height 533
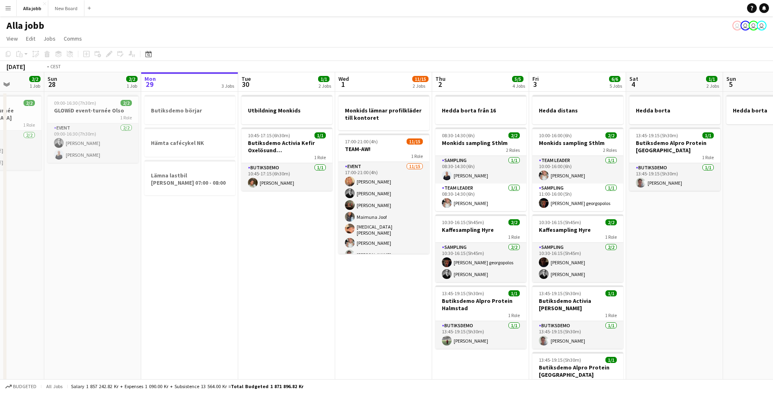
drag, startPoint x: 415, startPoint y: 287, endPoint x: 116, endPoint y: 256, distance: 300.6
click at [116, 256] on app-calendar-viewport "Thu 25 6/6 4 Jobs Fri 26 6/6 5 Jobs Sat 27 2/2 1 Job Sun 28 2/2 1 Job Mon 29 3 …" at bounding box center [386, 338] width 773 height 533
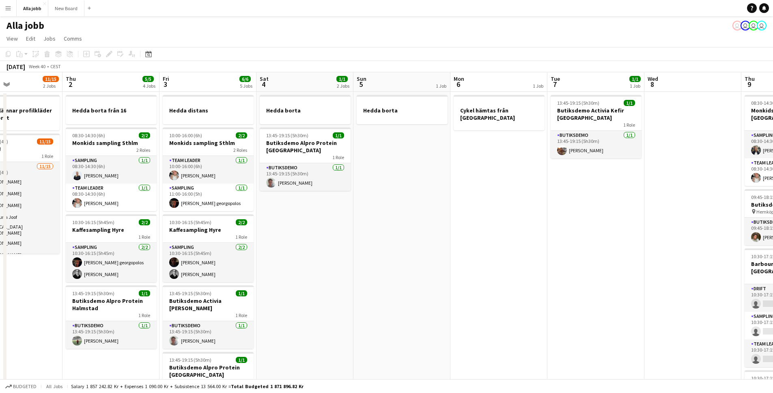
drag, startPoint x: 394, startPoint y: 286, endPoint x: 282, endPoint y: 274, distance: 113.5
click at [257, 275] on app-calendar-viewport "Mon 29 3 Jobs Tue 30 1/1 2 Jobs Wed 1 11/15 2 Jobs Thu 2 5/5 4 Jobs Fri 3 6/6 5…" at bounding box center [386, 338] width 773 height 533
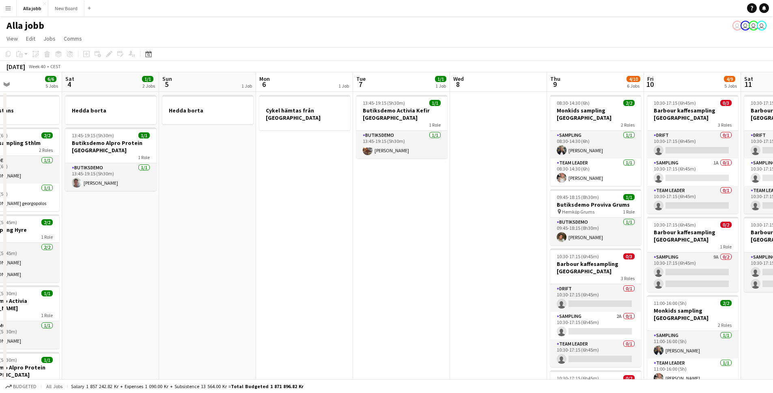
drag, startPoint x: 481, startPoint y: 291, endPoint x: 202, endPoint y: 261, distance: 280.7
click at [202, 261] on app-calendar-viewport "Tue 30 1/1 2 Jobs Wed 1 11/15 2 Jobs Thu 2 5/5 4 Jobs Fri 3 6/6 5 Jobs Sat 4 1/…" at bounding box center [386, 338] width 773 height 533
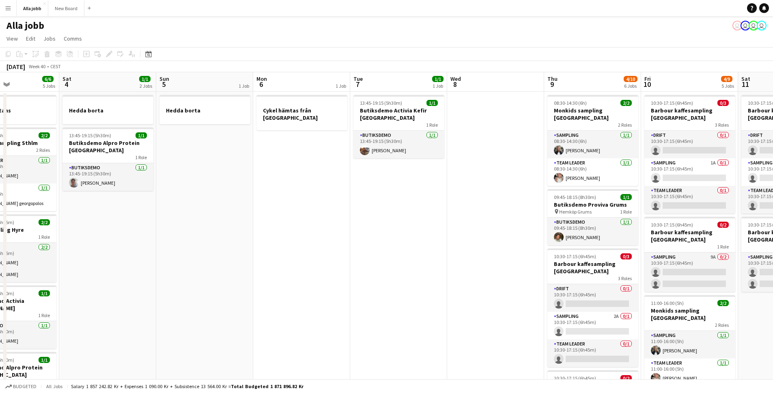
drag, startPoint x: 336, startPoint y: 238, endPoint x: 443, endPoint y: 241, distance: 106.7
click at [443, 241] on app-calendar-viewport "Wed 1 11/15 2 Jobs Thu 2 5/5 4 Jobs Fri 3 6/6 5 Jobs Sat 4 1/1 2 Jobs Sun 5 1 J…" at bounding box center [386, 338] width 773 height 533
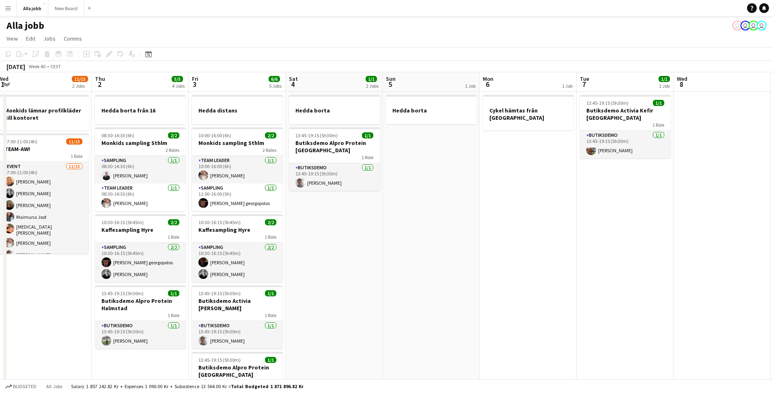
drag, startPoint x: 326, startPoint y: 237, endPoint x: 447, endPoint y: 250, distance: 122.1
click at [447, 250] on app-calendar-viewport "Mon 29 3 Jobs Tue 30 1/1 2 Jobs Wed 1 11/15 2 Jobs Thu 2 5/5 4 Jobs Fri 3 6/6 5…" at bounding box center [386, 338] width 773 height 533
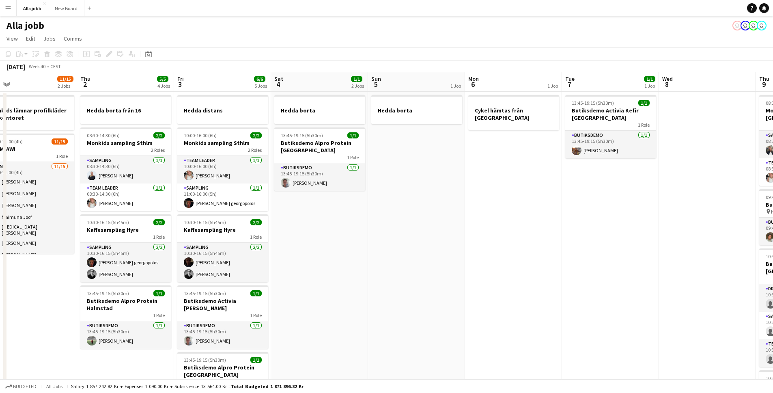
drag, startPoint x: 447, startPoint y: 250, endPoint x: 561, endPoint y: 261, distance: 114.5
click at [559, 261] on app-calendar-viewport "Mon 29 3 Jobs Tue 30 1/1 2 Jobs Wed 1 11/15 2 Jobs Thu 2 5/5 4 Jobs Fri 3 6/6 5…" at bounding box center [386, 338] width 773 height 533
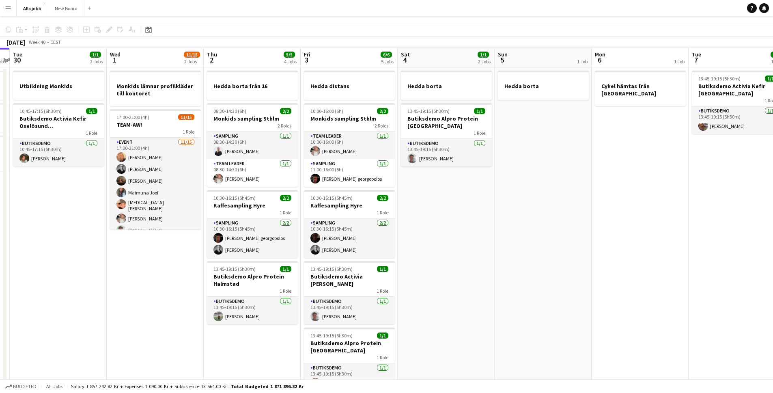
scroll to position [0, 0]
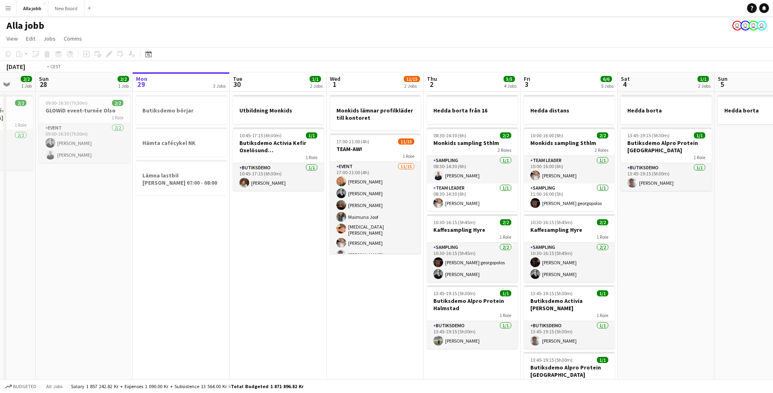
drag, startPoint x: 134, startPoint y: 265, endPoint x: 61, endPoint y: 231, distance: 80.2
click at [67, 234] on app-calendar-viewport "Thu 25 6/6 4 Jobs Fri 26 6/6 5 Jobs Sat 27 2/2 1 Job Sun 28 2/2 1 Job Mon 29 3 …" at bounding box center [386, 338] width 773 height 533
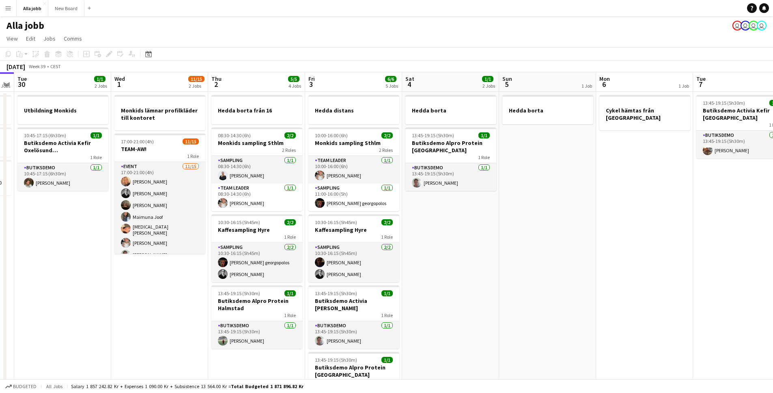
drag, startPoint x: 500, startPoint y: 228, endPoint x: 187, endPoint y: 211, distance: 314.1
click at [197, 214] on app-calendar-viewport "Sat 27 2/2 1 Job Sun 28 2/2 1 Job Mon 29 3 Jobs Tue 30 1/1 2 Jobs Wed 1 11/15 2…" at bounding box center [386, 338] width 773 height 533
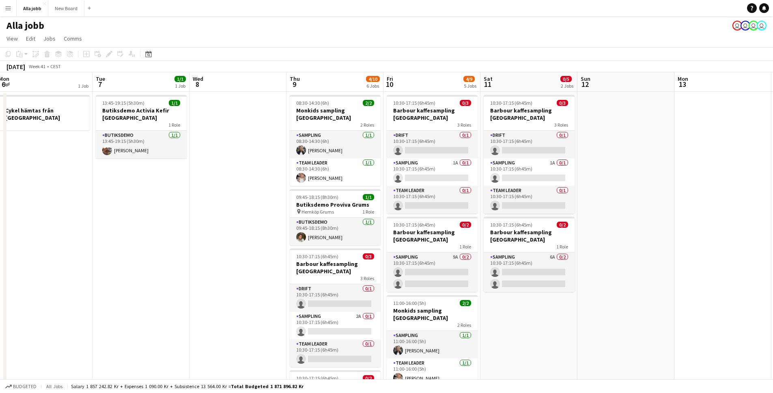
scroll to position [0, 325]
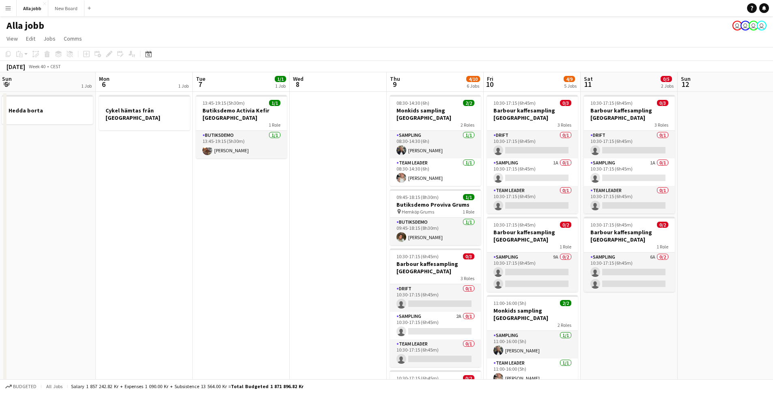
drag, startPoint x: 382, startPoint y: 234, endPoint x: 567, endPoint y: 230, distance: 184.6
click at [570, 230] on app-calendar-viewport "Fri 3 6/6 5 Jobs Sat 4 1/1 2 Jobs Sun 5 1 Job Mon 6 1 Job Tue 7 1/1 1 Job Wed 8…" at bounding box center [386, 338] width 773 height 533
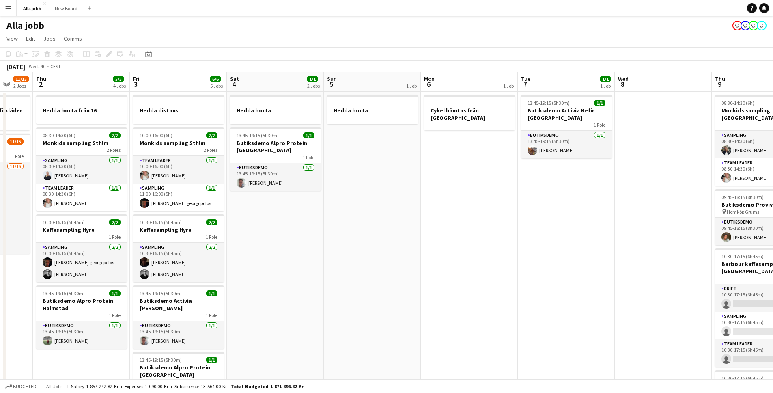
scroll to position [0, 237]
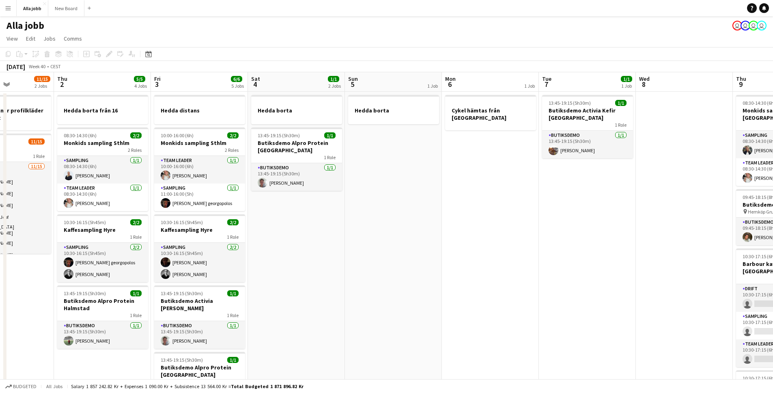
drag, startPoint x: 434, startPoint y: 244, endPoint x: 449, endPoint y: 247, distance: 15.7
click at [449, 247] on app-calendar-viewport "Mon 29 3 Jobs Tue 30 1/1 2 Jobs Wed 1 11/15 2 Jobs Thu 2 5/5 4 Jobs Fri 3 6/6 5…" at bounding box center [386, 338] width 773 height 533
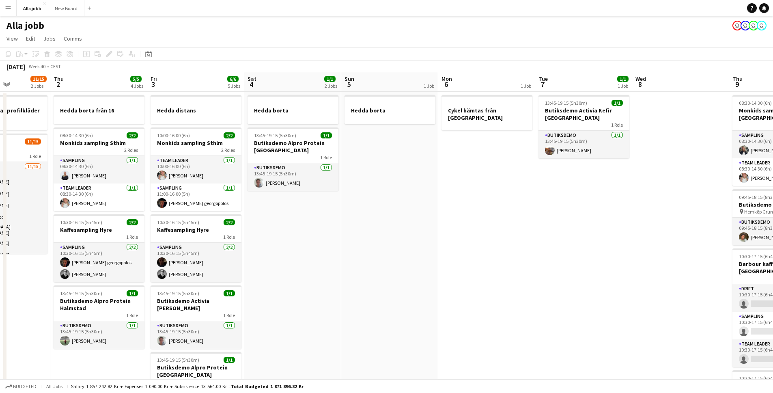
drag, startPoint x: 290, startPoint y: 247, endPoint x: 336, endPoint y: 251, distance: 45.6
click at [336, 251] on app-calendar-viewport "Mon 29 3 Jobs Tue 30 1/1 2 Jobs Wed 1 11/15 2 Jobs Thu 2 5/5 4 Jobs Fri 3 6/6 5…" at bounding box center [386, 338] width 773 height 533
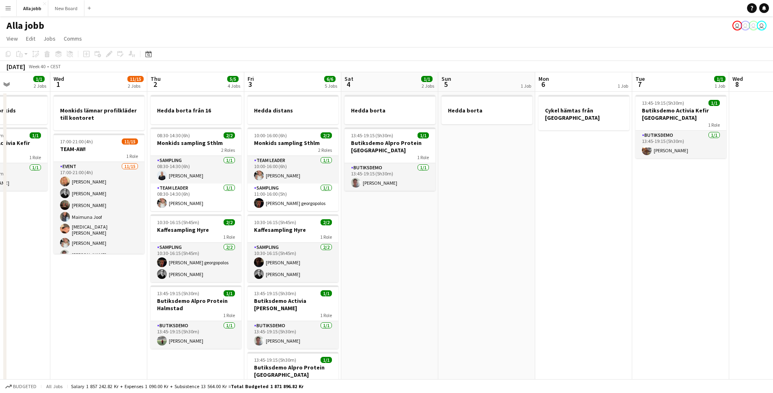
scroll to position [0, 228]
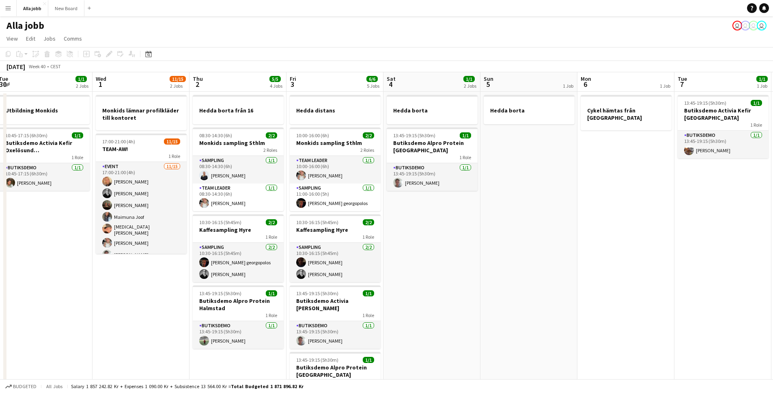
drag, startPoint x: 366, startPoint y: 247, endPoint x: 480, endPoint y: 260, distance: 114.4
click at [473, 260] on app-calendar-viewport "Sun 28 2/2 1 Job Mon 29 3 Jobs Tue 30 1/1 2 Jobs Wed 1 11/15 2 Jobs Thu 2 5/5 4…" at bounding box center [386, 338] width 773 height 533
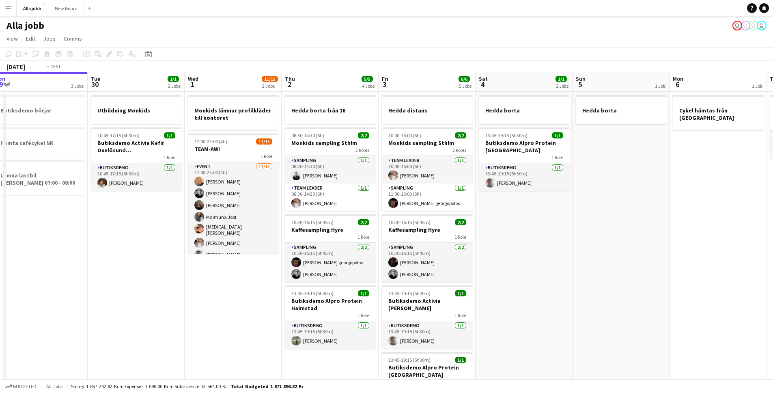
drag, startPoint x: 145, startPoint y: 214, endPoint x: 409, endPoint y: 237, distance: 264.7
click at [404, 236] on app-calendar-viewport "Sat 27 2/2 1 Job Sun 28 2/2 1 Job Mon 29 3 Jobs Tue 30 1/1 2 Jobs Wed 1 11/15 2…" at bounding box center [386, 338] width 773 height 533
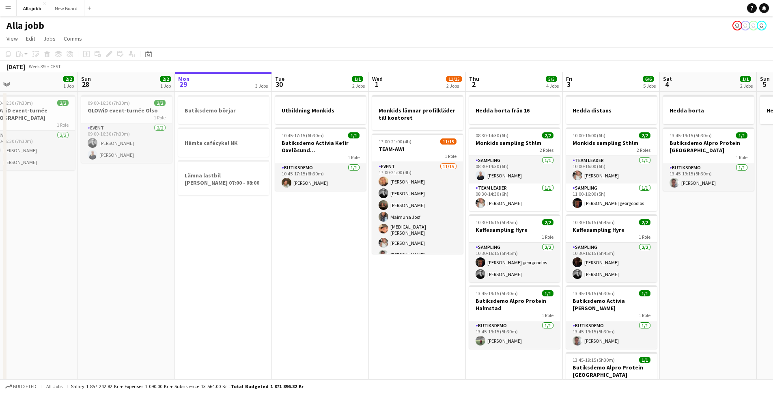
drag, startPoint x: 438, startPoint y: 270, endPoint x: 310, endPoint y: 259, distance: 129.0
click at [310, 259] on app-calendar-viewport "Wed 24 4/4 3 Jobs Thu 25 6/6 4 Jobs Fri 26 6/6 5 Jobs Sat 27 2/2 1 Job Sun 28 2…" at bounding box center [386, 338] width 773 height 533
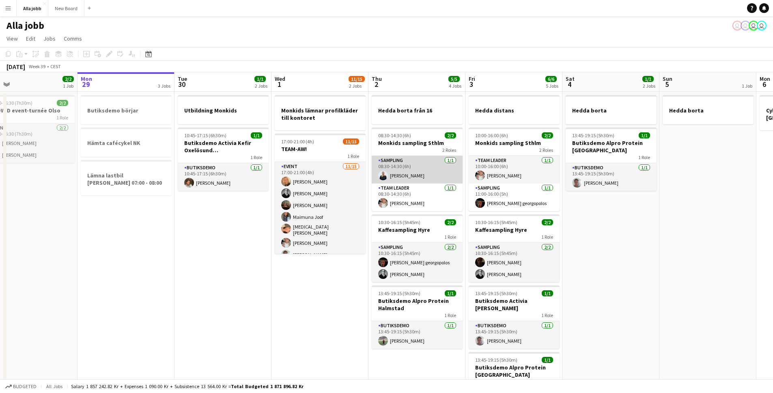
click at [403, 171] on app-card-role "Sampling [DATE] 08:30-14:30 (6h) [PERSON_NAME]" at bounding box center [417, 170] width 91 height 28
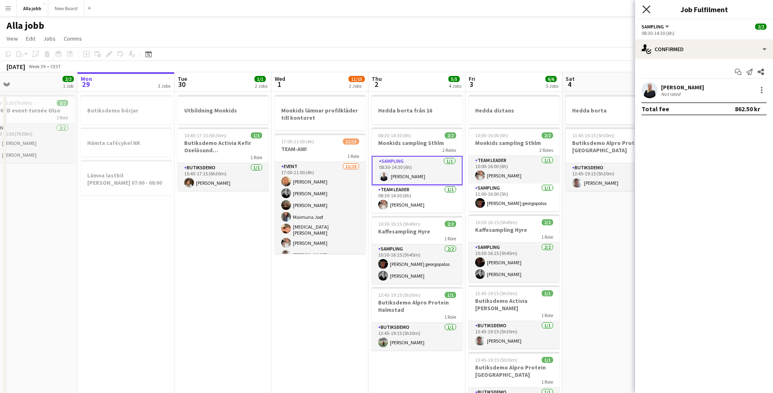
click at [647, 7] on icon "Close pop-in" at bounding box center [646, 9] width 8 height 8
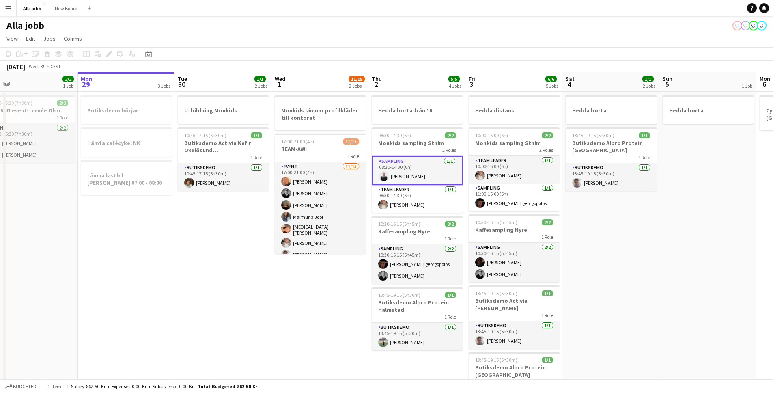
click at [263, 262] on app-date-cell "Utbildning Monkids 10:45-17:15 (6h30m) 1/1 Butiksdemo Activia Kefir Oxelösund (…" at bounding box center [222, 349] width 97 height 514
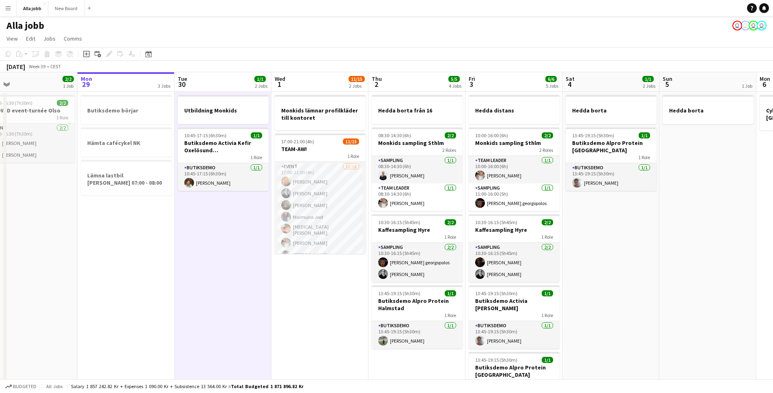
click at [238, 230] on app-date-cell "Utbildning Monkids 10:45-17:15 (6h30m) 1/1 Butiksdemo Activia Kefir Oxelösund (…" at bounding box center [222, 349] width 97 height 514
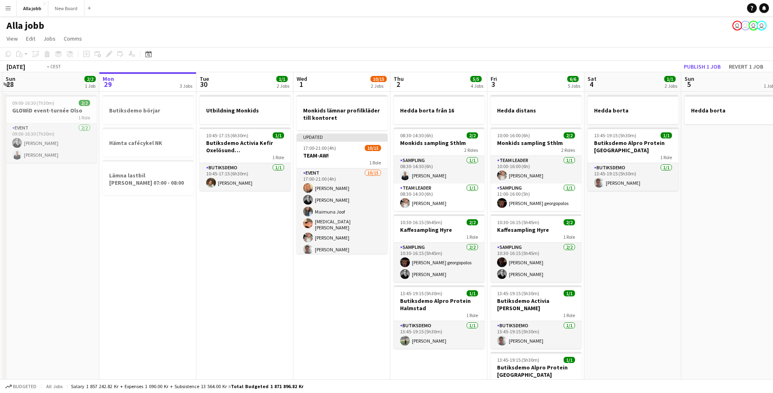
drag, startPoint x: 249, startPoint y: 217, endPoint x: 170, endPoint y: 216, distance: 79.9
click at [172, 217] on app-calendar-viewport "Thu 25 6/6 4 Jobs Fri 26 6/6 5 Jobs Sat 27 2/2 1 Job Sun 28 2/2 1 Job Mon 29 3 …" at bounding box center [386, 338] width 773 height 533
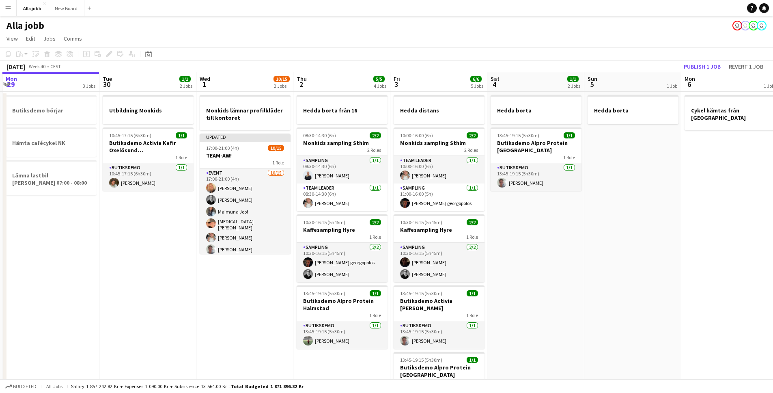
scroll to position [0, 291]
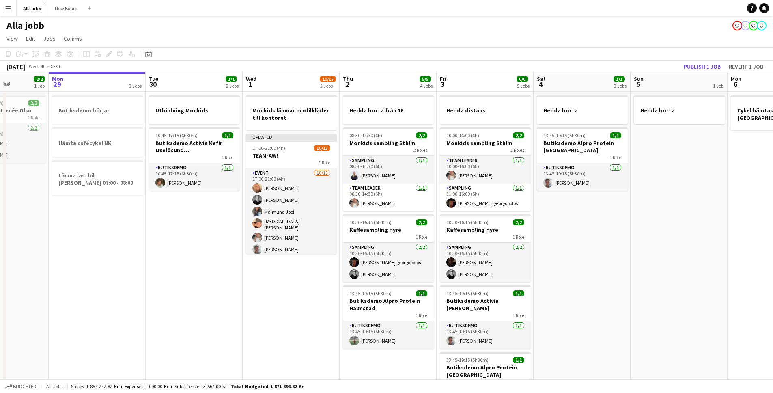
drag, startPoint x: 513, startPoint y: 232, endPoint x: 314, endPoint y: 217, distance: 199.7
click at [314, 217] on app-calendar-viewport "Fri 26 6/6 5 Jobs Sat 27 2/2 1 Job Sun 28 2/2 1 Job Mon 29 3 Jobs Tue 30 1/1 2 …" at bounding box center [386, 338] width 773 height 533
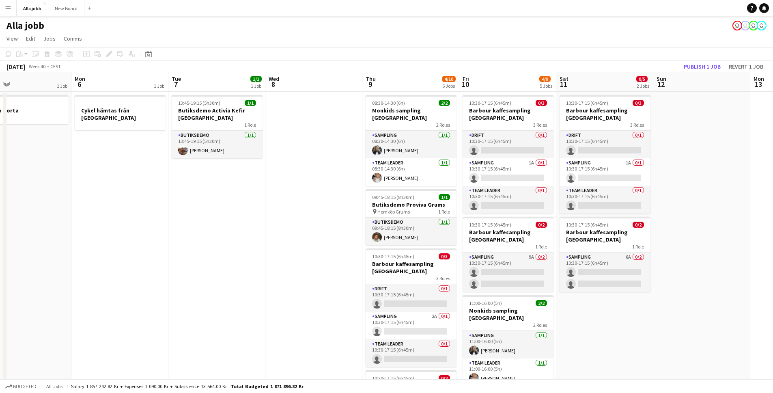
drag, startPoint x: 583, startPoint y: 239, endPoint x: 172, endPoint y: 218, distance: 411.5
click at [191, 219] on app-calendar-viewport "Thu 2 5/5 4 Jobs Fri 3 6/6 5 Jobs Sat 4 1/1 2 Jobs Sun 5 1 Job Mon 6 1 Job Tue …" at bounding box center [386, 338] width 773 height 533
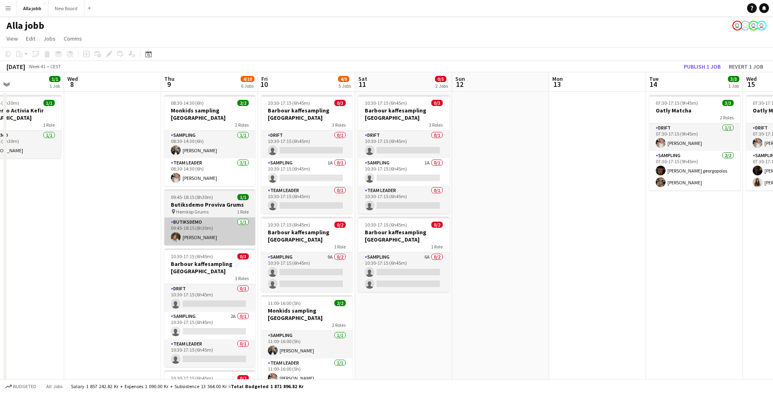
drag, startPoint x: 379, startPoint y: 230, endPoint x: 231, endPoint y: 214, distance: 148.9
click at [230, 214] on app-calendar-viewport "Sat 4 1/1 2 Jobs Sun 5 1 Job Mon 6 1 Job Tue 7 1/1 1 Job Wed 8 Thu 9 4/10 6 Job…" at bounding box center [386, 338] width 773 height 533
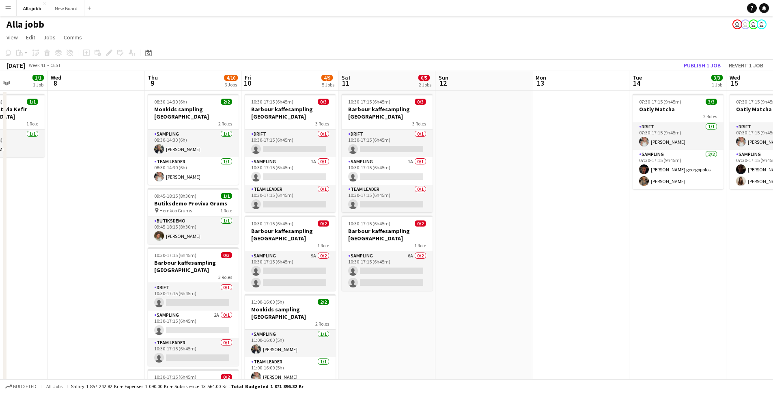
scroll to position [2, 0]
click at [226, 310] on app-card-role "Sampling 2A 0/1 10:30-17:15 (6h45m) single-neutral-actions" at bounding box center [193, 324] width 91 height 28
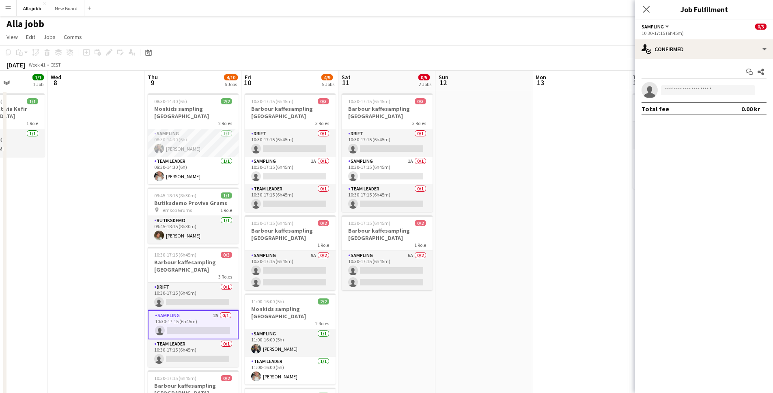
click at [441, 256] on app-date-cell at bounding box center [483, 347] width 97 height 514
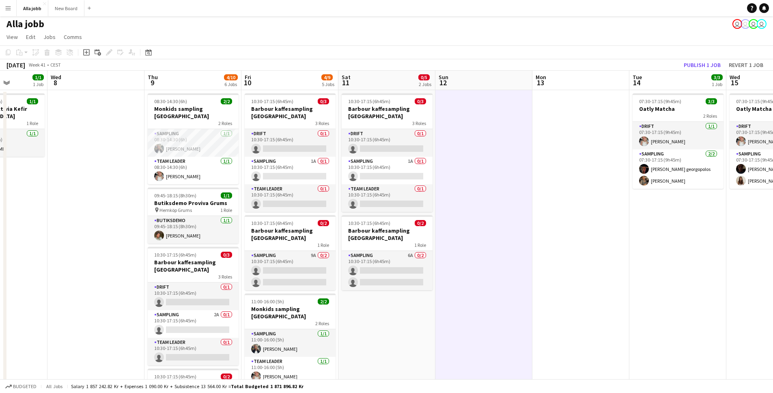
click at [586, 262] on app-date-cell at bounding box center [580, 347] width 97 height 514
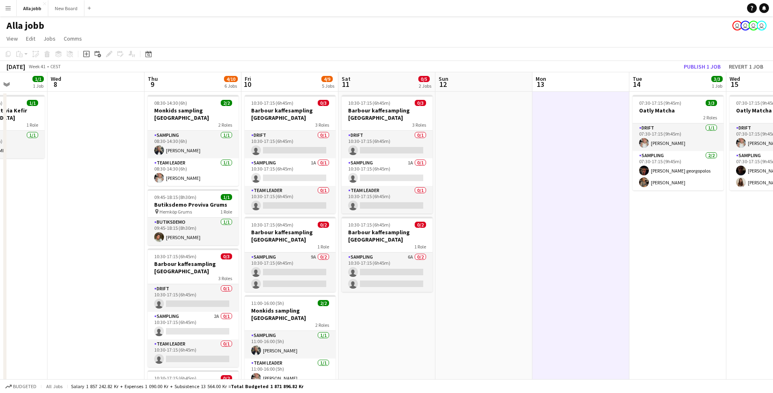
scroll to position [0, 243]
click at [487, 261] on app-date-cell at bounding box center [484, 349] width 97 height 514
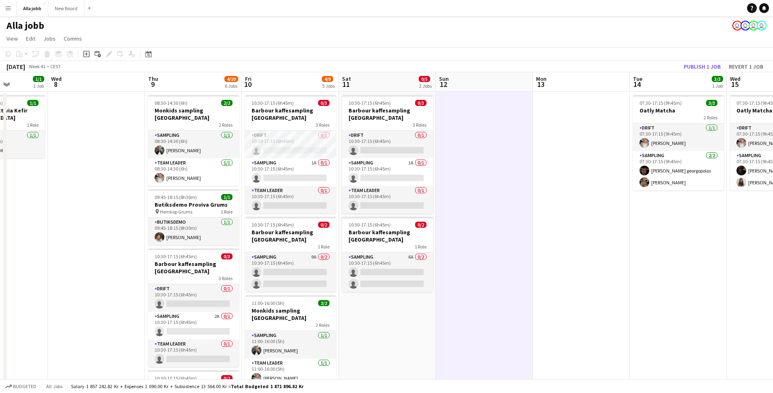
click at [487, 261] on app-date-cell at bounding box center [484, 349] width 97 height 514
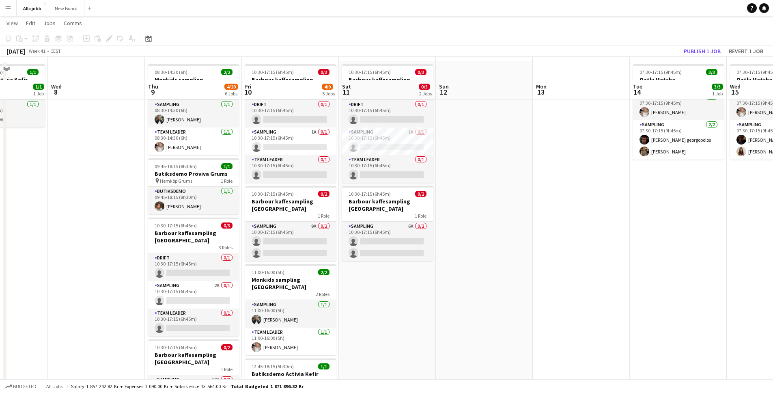
scroll to position [0, 0]
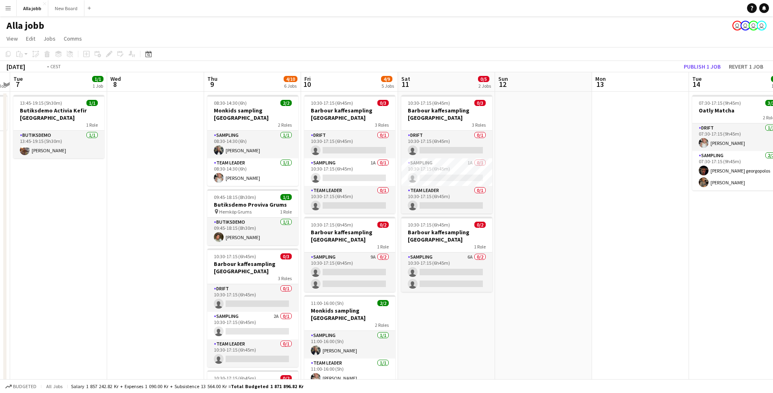
drag, startPoint x: 422, startPoint y: 238, endPoint x: 636, endPoint y: 227, distance: 214.1
click at [610, 230] on app-calendar-viewport "Sun 5 1 Job Mon 6 1 Job Tue 7 1/1 1 Job Wed 8 Thu 9 4/10 6 Jobs Fri 10 4/9 5 Jo…" at bounding box center [386, 338] width 773 height 533
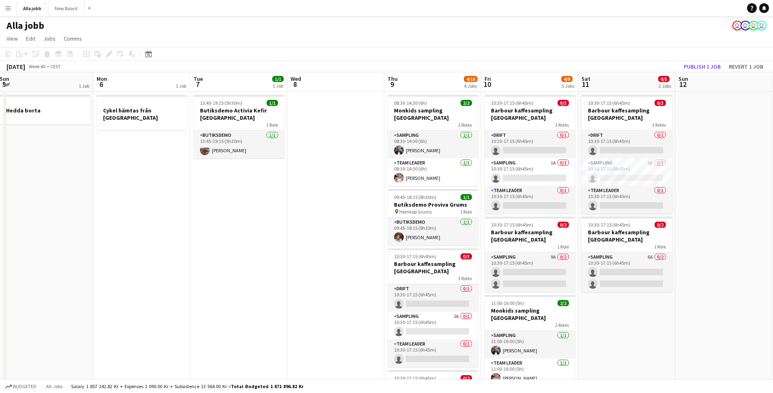
drag, startPoint x: 205, startPoint y: 234, endPoint x: 322, endPoint y: 239, distance: 116.9
click at [335, 240] on app-calendar-viewport "Fri 3 6/6 5 Jobs Sat 4 1/1 2 Jobs Sun 5 1 Job Mon 6 1 Job Tue 7 1/1 1 Job Wed 8…" at bounding box center [386, 338] width 773 height 533
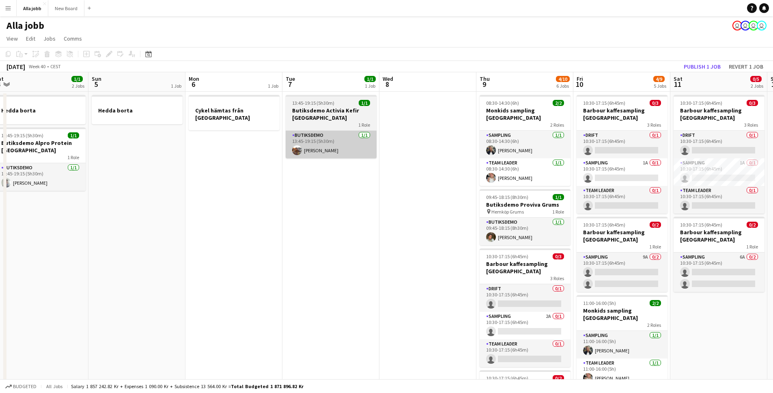
click at [305, 143] on app-card-role "Butiksdemo [DATE] 13:45-19:15 (5h30m) [PERSON_NAME]" at bounding box center [331, 145] width 91 height 28
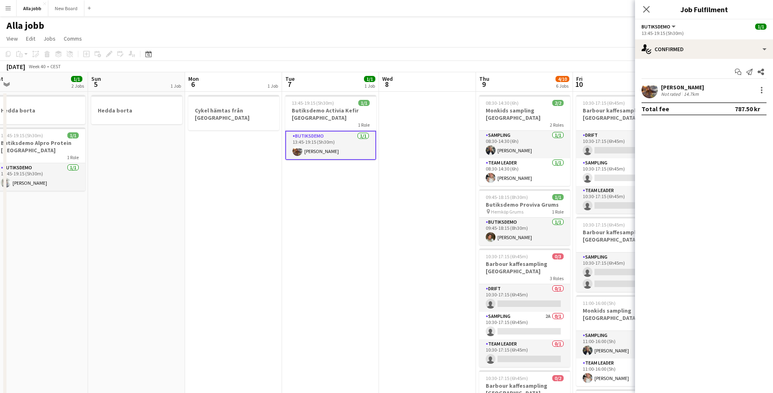
click at [656, 88] on app-user-avatar at bounding box center [649, 90] width 16 height 16
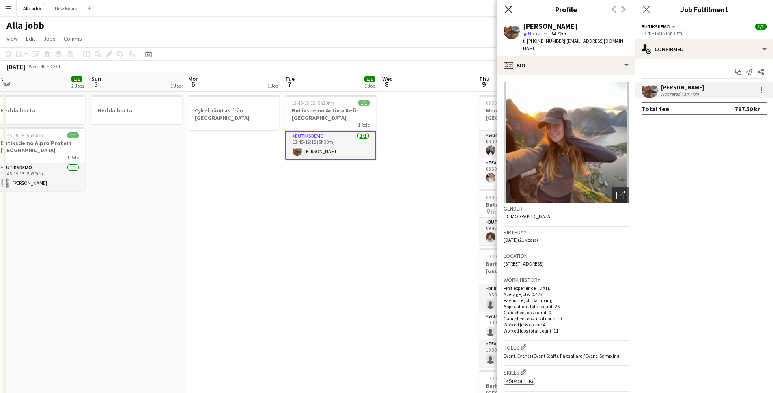
click at [507, 11] on icon at bounding box center [508, 9] width 8 height 8
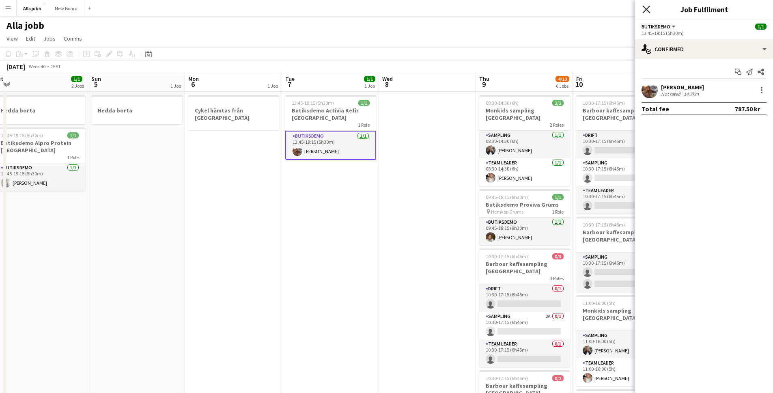
click at [643, 5] on icon "Close pop-in" at bounding box center [646, 9] width 8 height 8
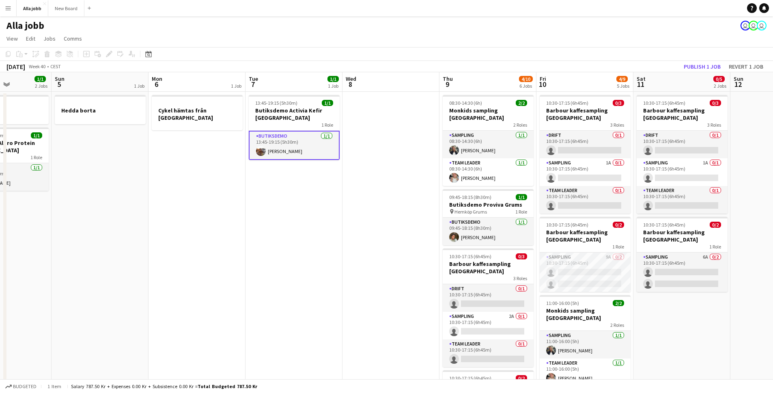
scroll to position [0, 256]
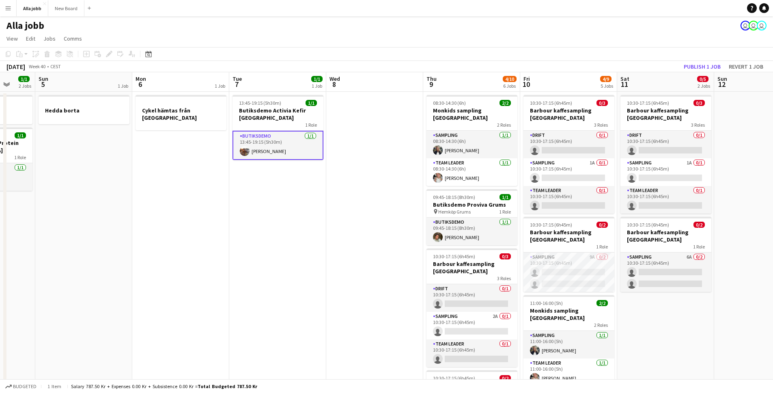
drag, startPoint x: 450, startPoint y: 237, endPoint x: 398, endPoint y: 240, distance: 52.8
click at [398, 240] on app-calendar-viewport "Thu 2 5/5 4 Jobs Fri 3 6/6 5 Jobs Sat 4 1/1 2 Jobs Sun 5 1 Job Mon 6 1 Job Tue …" at bounding box center [386, 338] width 773 height 533
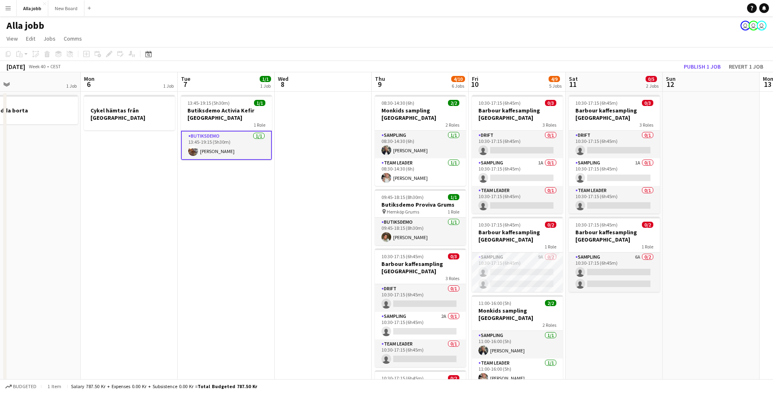
scroll to position [0, 236]
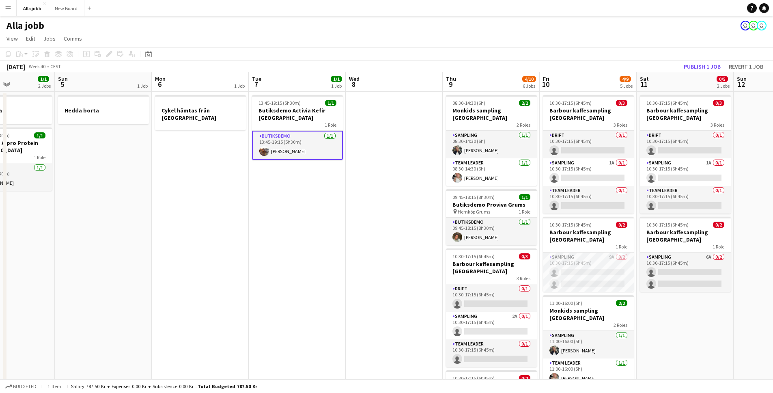
drag, startPoint x: 344, startPoint y: 235, endPoint x: 325, endPoint y: 235, distance: 19.1
click at [325, 235] on app-calendar-viewport "Thu 2 5/5 4 Jobs Fri 3 6/6 5 Jobs Sat 4 1/1 2 Jobs Sun 5 1 Job Mon 6 1 Job Tue …" at bounding box center [386, 338] width 773 height 533
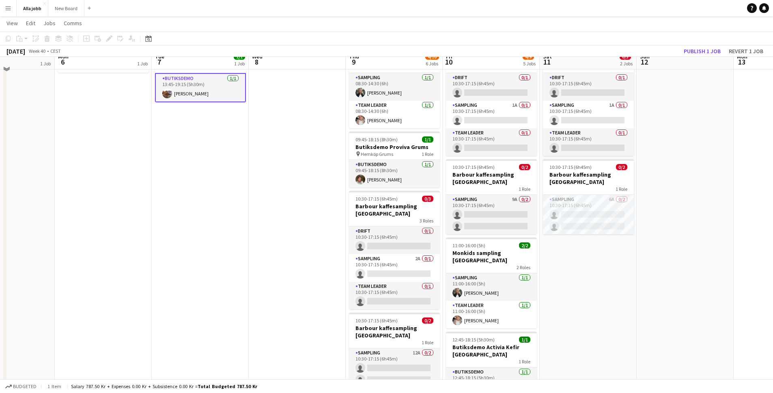
scroll to position [59, 0]
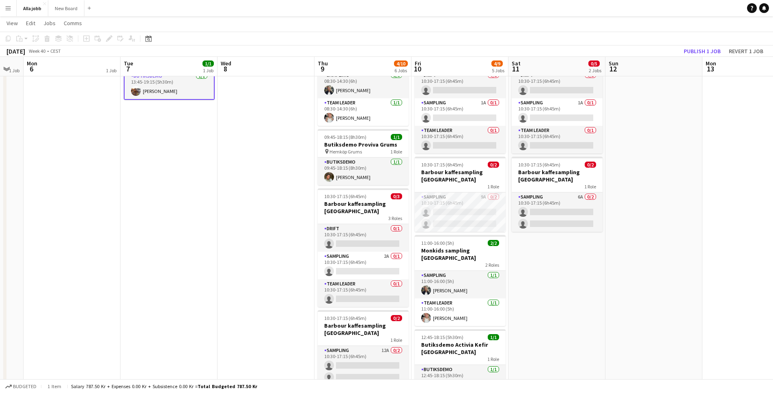
drag, startPoint x: 331, startPoint y: 148, endPoint x: 312, endPoint y: 170, distance: 28.7
click at [312, 172] on app-calendar-viewport "Fri 3 6/6 5 Jobs Sat 4 1/1 2 Jobs Sun 5 1 Job Mon 6 1 Job Tue 7 1/1 1 Job Wed 8…" at bounding box center [386, 258] width 773 height 573
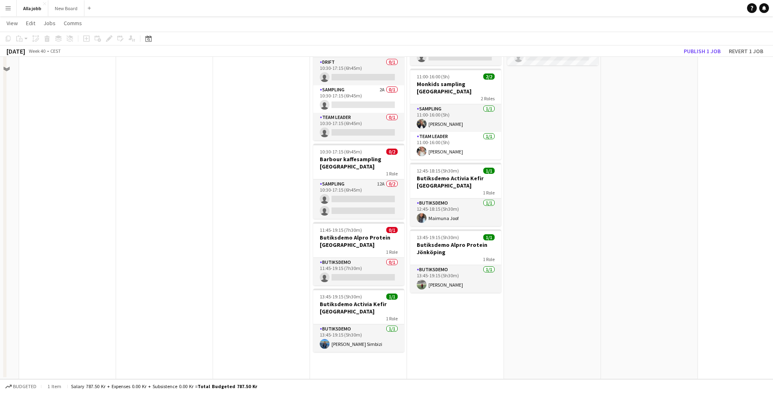
scroll to position [0, 0]
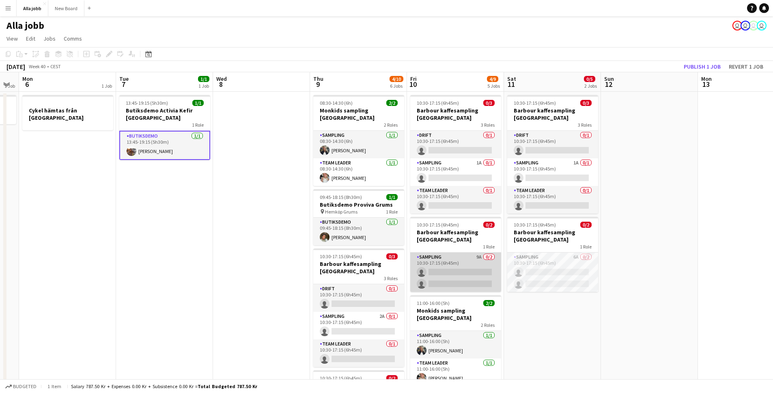
click at [455, 267] on app-card-role "Sampling 9A 0/2 10:30-17:15 (6h45m) single-neutral-actions single-neutral-actio…" at bounding box center [455, 271] width 91 height 39
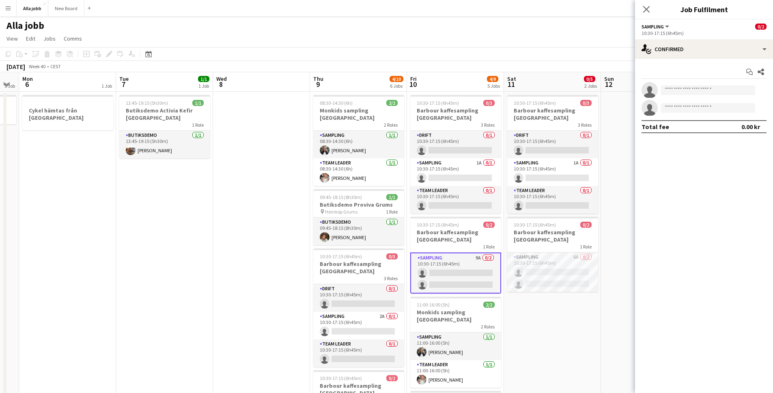
click at [698, 38] on app-options-switcher "Sampling All roles Sampling 0/2 10:30-17:15 (6h45m)" at bounding box center [704, 29] width 138 height 20
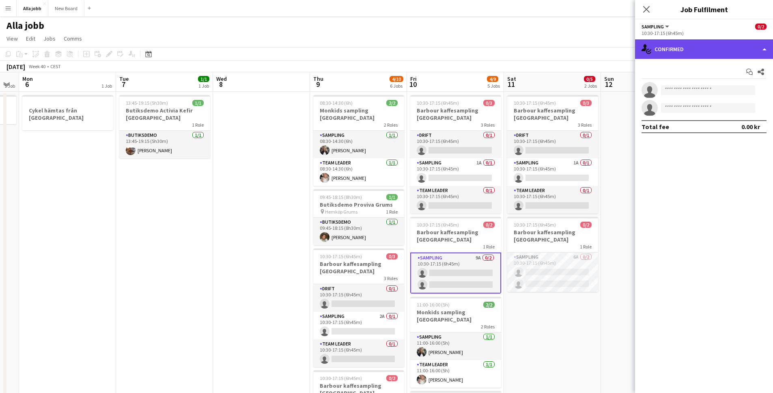
click at [700, 52] on div "single-neutral-actions-check-2 Confirmed" at bounding box center [704, 48] width 138 height 19
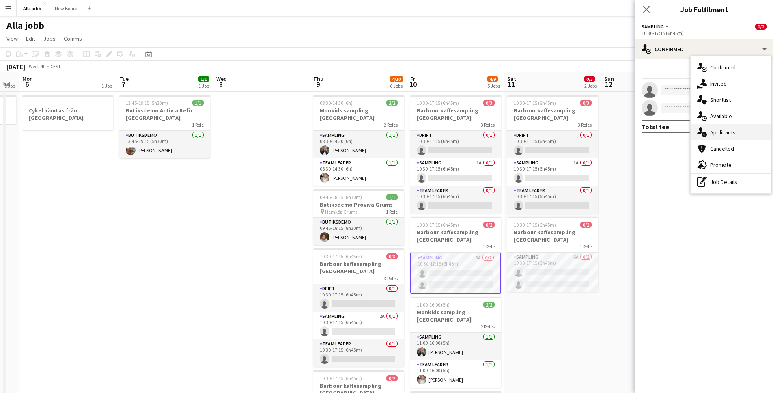
click at [729, 138] on div "single-neutral-actions-information Applicants" at bounding box center [730, 132] width 80 height 16
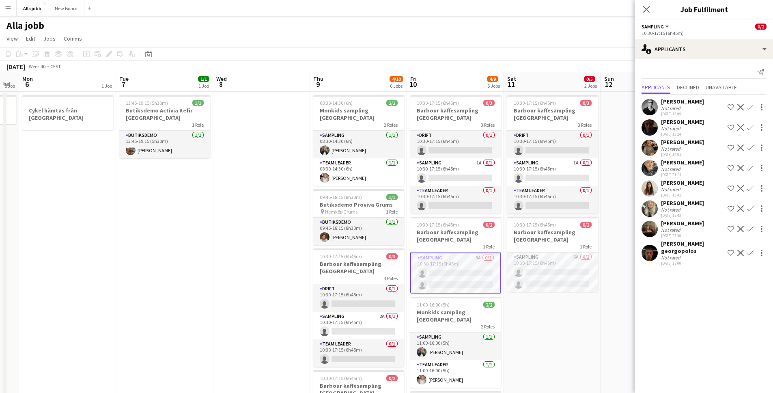
click at [646, 258] on app-user-avatar at bounding box center [649, 253] width 16 height 16
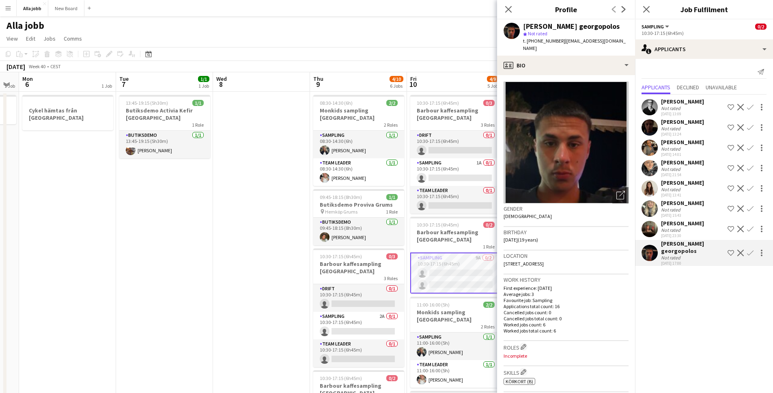
click at [247, 262] on app-date-cell at bounding box center [261, 349] width 97 height 514
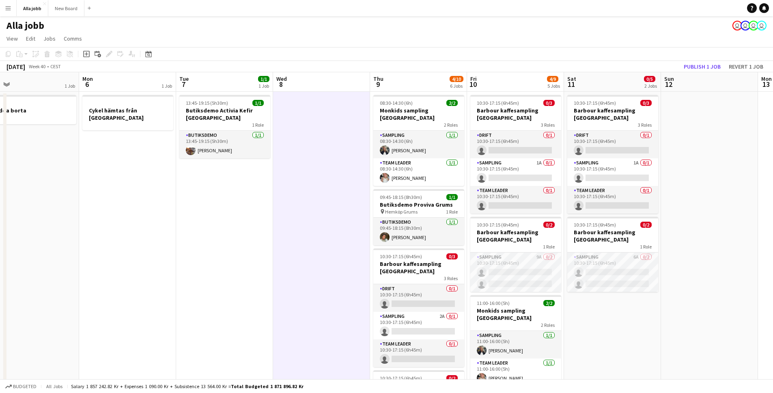
drag, startPoint x: 452, startPoint y: 292, endPoint x: 471, endPoint y: 294, distance: 19.2
click at [461, 295] on app-calendar-viewport "Fri 3 6/6 5 Jobs Sat 4 1/1 2 Jobs Sun 5 1 Job Mon 6 1 Job Tue 7 1/1 1 Job Wed 8…" at bounding box center [386, 338] width 773 height 533
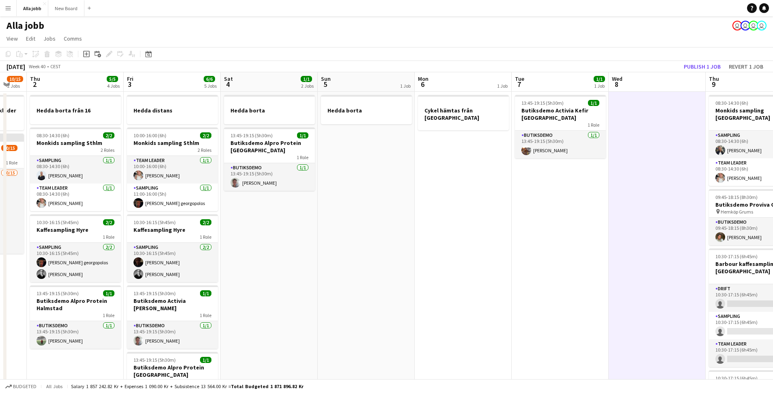
drag, startPoint x: 453, startPoint y: 301, endPoint x: 487, endPoint y: 299, distance: 34.5
click at [491, 298] on app-calendar-viewport "Tue 30 1/1 2 Jobs Wed 1 10/15 2 Jobs Thu 2 5/5 4 Jobs Fri 3 6/6 5 Jobs Sat 4 1/…" at bounding box center [386, 338] width 773 height 533
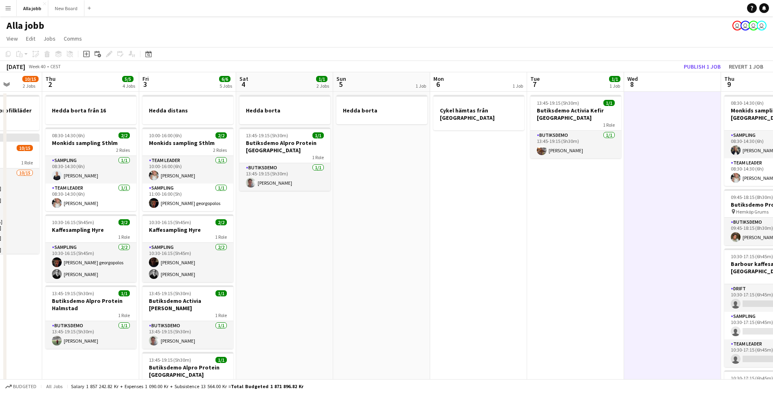
drag, startPoint x: 314, startPoint y: 305, endPoint x: 412, endPoint y: 301, distance: 98.2
click at [412, 301] on app-calendar-viewport "Mon 29 3 Jobs Tue 30 1/1 2 Jobs Wed 1 10/15 2 Jobs Thu 2 5/5 4 Jobs Fri 3 6/6 5…" at bounding box center [386, 338] width 773 height 533
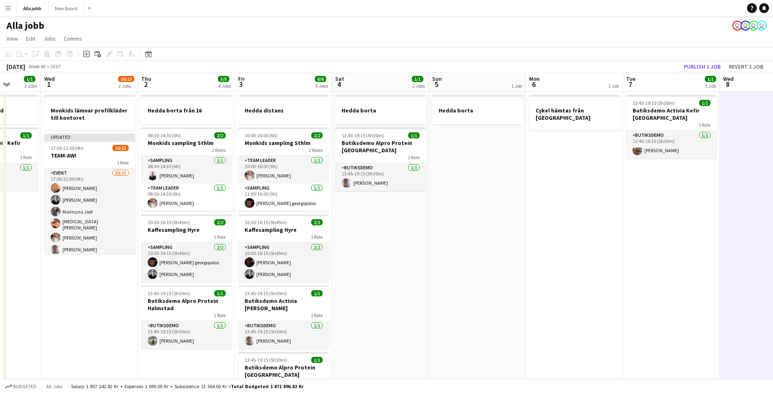
scroll to position [0, 249]
drag, startPoint x: 354, startPoint y: 299, endPoint x: 444, endPoint y: 295, distance: 90.2
click at [444, 295] on app-calendar-viewport "Sun 28 2/2 1 Job Mon 29 3 Jobs Tue 30 1/1 2 Jobs Wed 1 10/15 2 Jobs Thu 2 5/5 4…" at bounding box center [386, 338] width 773 height 533
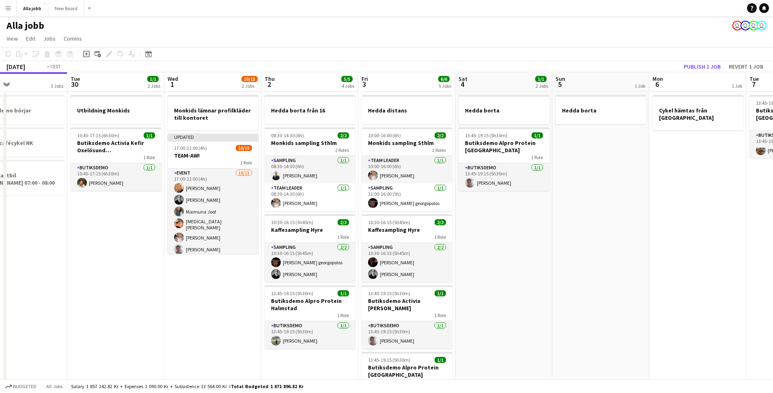
scroll to position [0, 238]
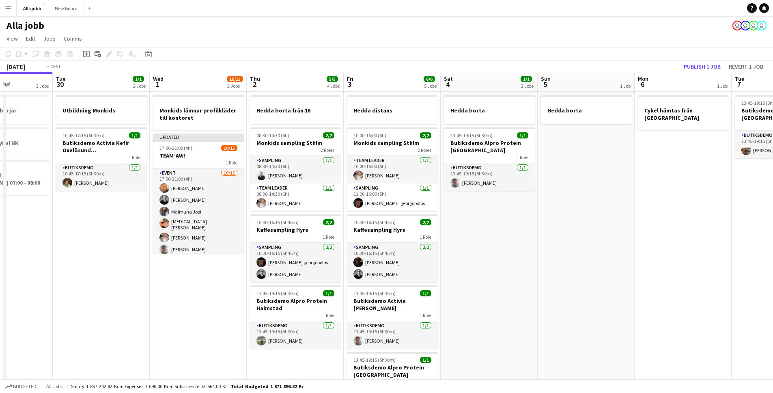
drag, startPoint x: 401, startPoint y: 296, endPoint x: 509, endPoint y: 295, distance: 108.3
click at [509, 295] on app-calendar-viewport "Sat 27 2/2 1 Job Sun 28 2/2 1 Job Mon 29 3 Jobs Tue 30 1/1 2 Jobs Wed 1 10/15 2…" at bounding box center [386, 338] width 773 height 533
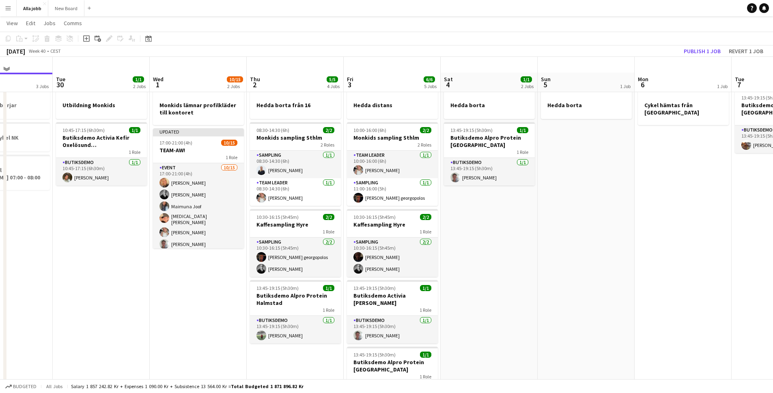
scroll to position [0, 0]
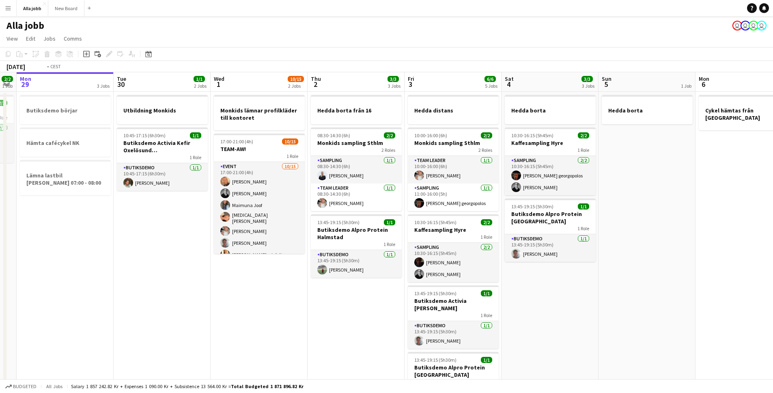
drag, startPoint x: 134, startPoint y: 295, endPoint x: 274, endPoint y: 302, distance: 140.2
click at [269, 303] on app-calendar-viewport "Sat 27 2/2 1 Job Sun 28 2/2 1 Job Mon 29 3 Jobs Tue 30 1/1 2 Jobs Wed 1 10/15 2…" at bounding box center [386, 338] width 773 height 533
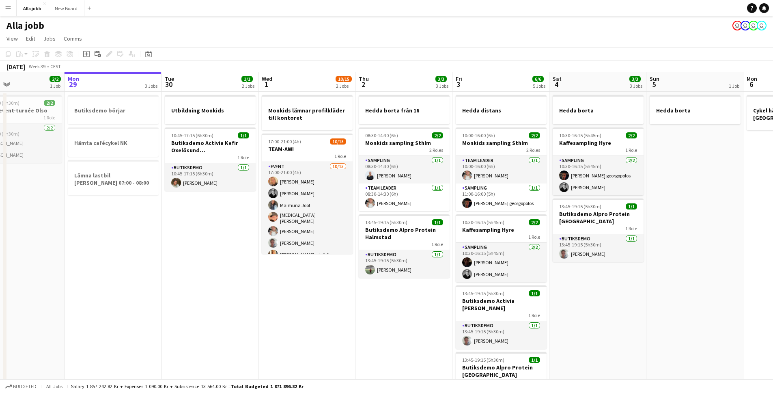
drag, startPoint x: 199, startPoint y: 289, endPoint x: 280, endPoint y: 290, distance: 80.7
click at [273, 290] on app-calendar-viewport "Fri 26 6/6 5 Jobs Sat 27 2/2 1 Job Sun 28 2/2 1 Job Mon 29 3 Jobs Tue 30 1/1 2 …" at bounding box center [386, 338] width 773 height 533
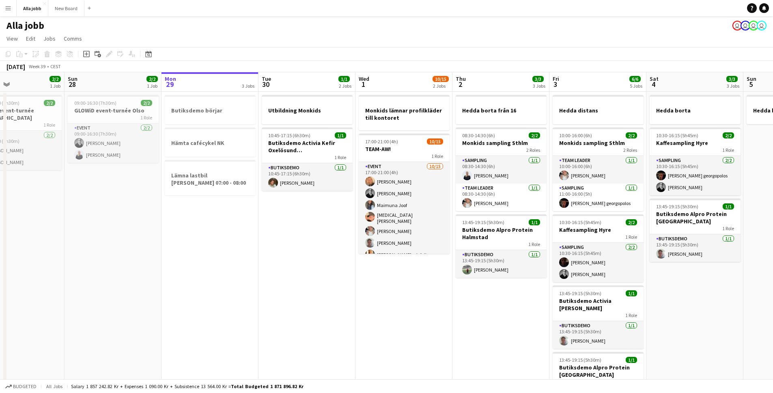
scroll to position [0, 209]
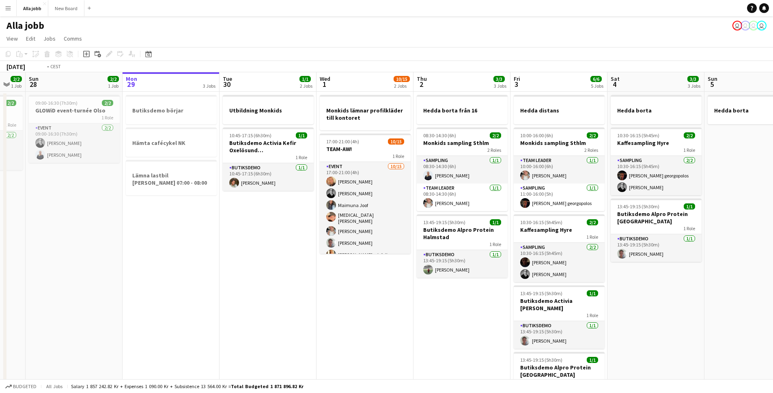
drag, startPoint x: 183, startPoint y: 148, endPoint x: 152, endPoint y: 144, distance: 30.6
click at [152, 144] on app-calendar-viewport "Thu 25 6/6 4 Jobs Fri 26 6/6 5 Jobs Sat 27 2/2 1 Job Sun 28 2/2 1 Job Mon 29 3 …" at bounding box center [386, 338] width 773 height 533
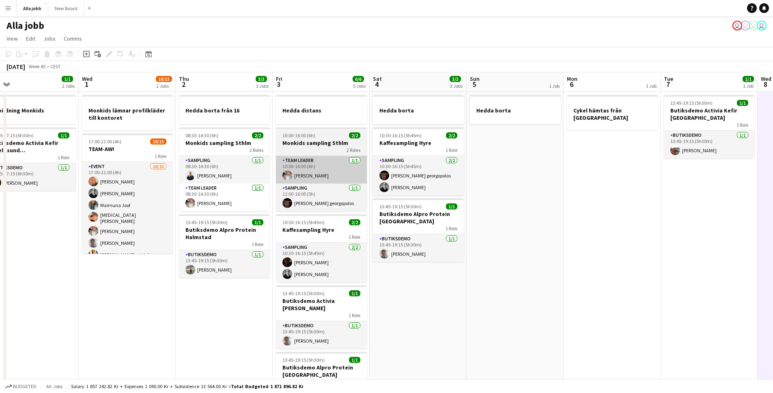
drag, startPoint x: 448, startPoint y: 189, endPoint x: 170, endPoint y: 161, distance: 278.8
click at [226, 168] on app-calendar-viewport "Sat 27 2/2 1 Job Sun 28 2/2 1 Job Mon 29 3 Jobs Tue 30 1/1 2 Jobs Wed 1 10/15 2…" at bounding box center [386, 338] width 773 height 533
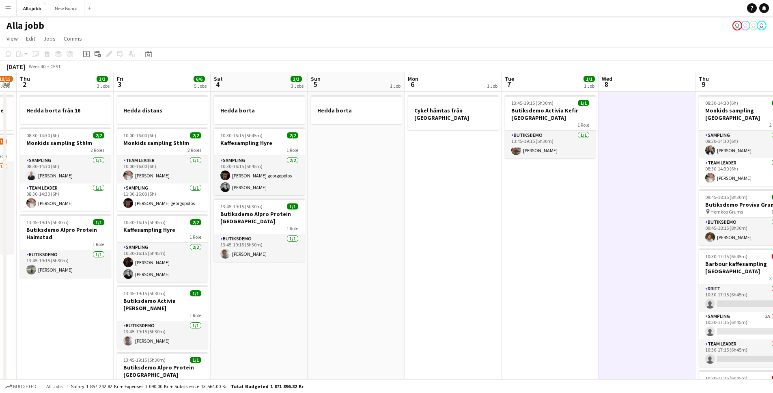
drag, startPoint x: 458, startPoint y: 220, endPoint x: 234, endPoint y: 219, distance: 223.9
click at [251, 218] on app-calendar-viewport "Mon 29 3 Jobs Tue 30 1/1 2 Jobs Wed 1 10/15 2 Jobs Thu 2 3/3 3 Jobs Fri 3 6/6 5…" at bounding box center [386, 338] width 773 height 533
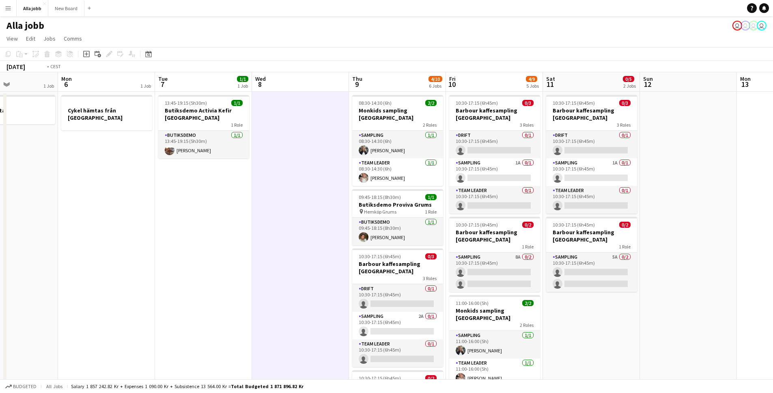
drag, startPoint x: 502, startPoint y: 252, endPoint x: 217, endPoint y: 224, distance: 286.2
click at [227, 226] on app-calendar-viewport "Thu 2 3/3 3 Jobs Fri 3 6/6 5 Jobs Sat 4 3/3 3 Jobs Sun 5 1 Job Mon 6 1 Job Tue …" at bounding box center [386, 338] width 773 height 533
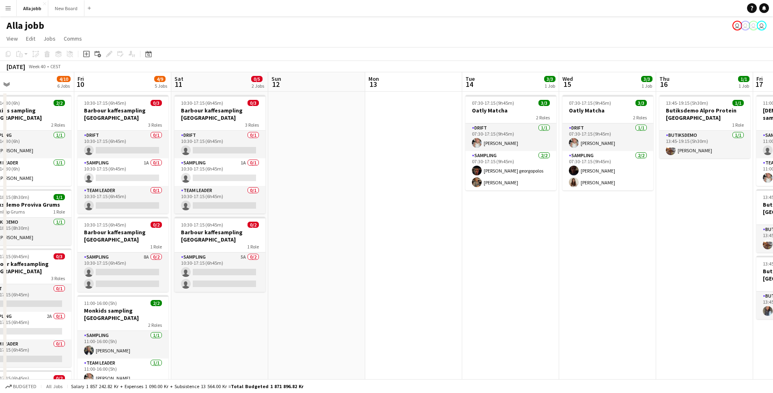
drag, startPoint x: 603, startPoint y: 241, endPoint x: 221, endPoint y: 194, distance: 385.0
click at [261, 199] on app-calendar-viewport "Mon 6 1 Job Tue 7 1/1 1 Job Wed 8 Thu 9 4/10 6 Jobs Fri 10 4/9 5 Jobs Sat 11 0/…" at bounding box center [386, 338] width 773 height 533
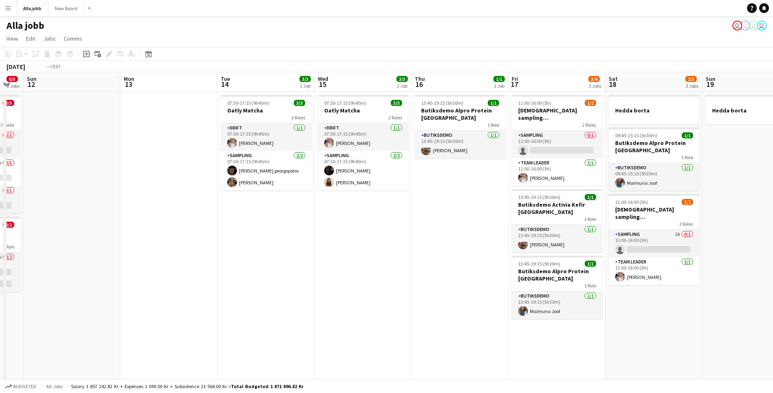
drag, startPoint x: 299, startPoint y: 217, endPoint x: 283, endPoint y: 215, distance: 16.4
click at [262, 212] on app-calendar-viewport "Thu 9 4/10 6 Jobs Fri 10 4/9 5 Jobs Sat 11 0/5 2 Jobs Sun 12 Mon 13 Tue 14 3/3 …" at bounding box center [386, 338] width 773 height 533
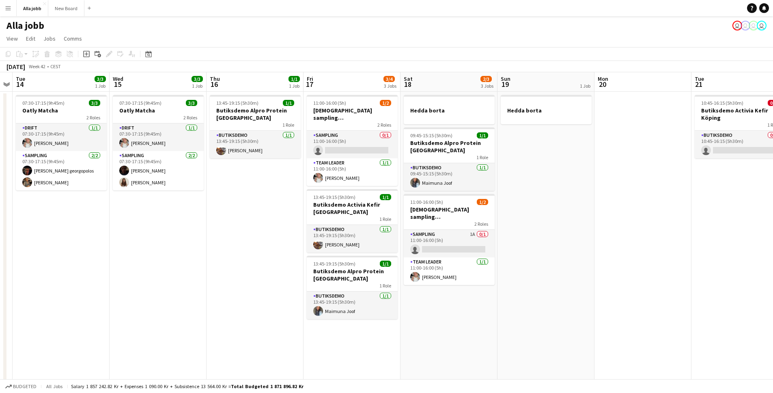
drag, startPoint x: 593, startPoint y: 252, endPoint x: 456, endPoint y: 250, distance: 137.5
click at [384, 252] on app-calendar-viewport "Sat 11 0/5 2 Jobs Sun 12 Mon 13 Tue 14 3/3 1 Job Wed 15 3/3 1 Job Thu 16 1/1 1 …" at bounding box center [386, 338] width 773 height 533
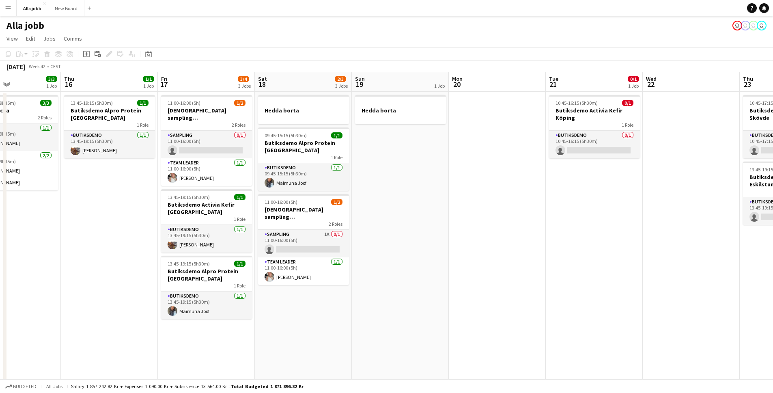
drag, startPoint x: 578, startPoint y: 241, endPoint x: 374, endPoint y: 233, distance: 203.8
click at [374, 233] on app-calendar-viewport "Mon 13 Tue 14 3/3 1 Job Wed 15 3/3 1 Job Thu 16 1/1 1 Job Fri 17 3/4 3 Jobs Sat…" at bounding box center [386, 338] width 773 height 533
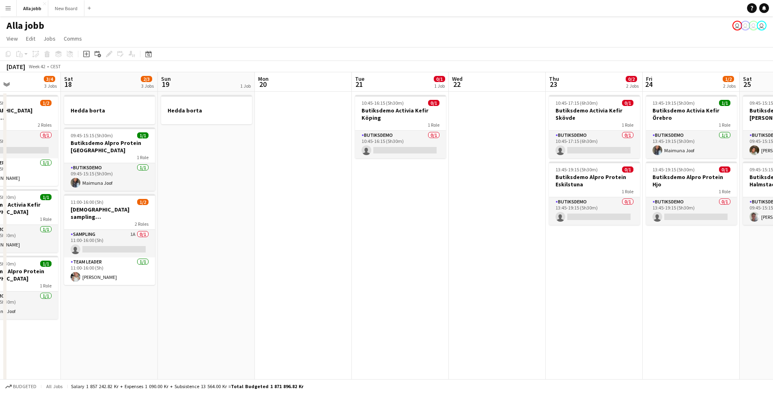
scroll to position [0, 267]
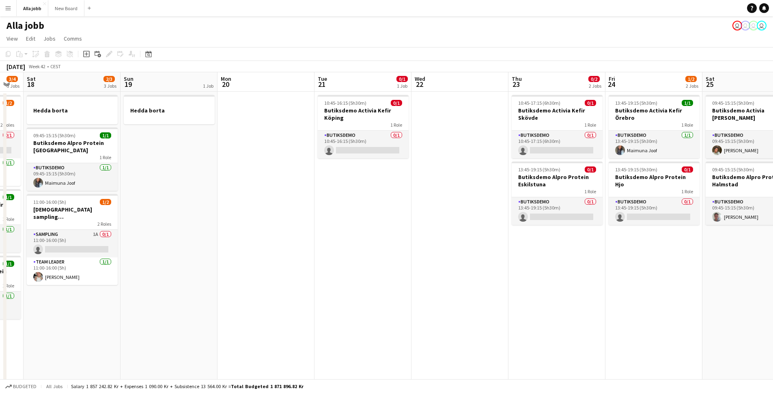
click at [440, 228] on app-date-cell at bounding box center [459, 349] width 97 height 514
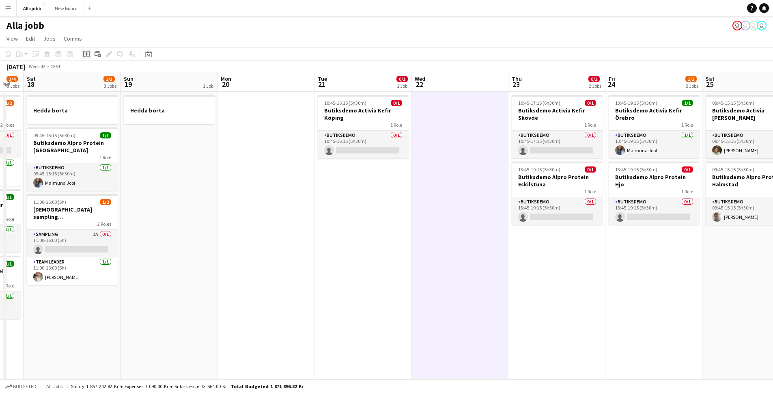
click at [84, 53] on icon "Add job" at bounding box center [86, 54] width 6 height 6
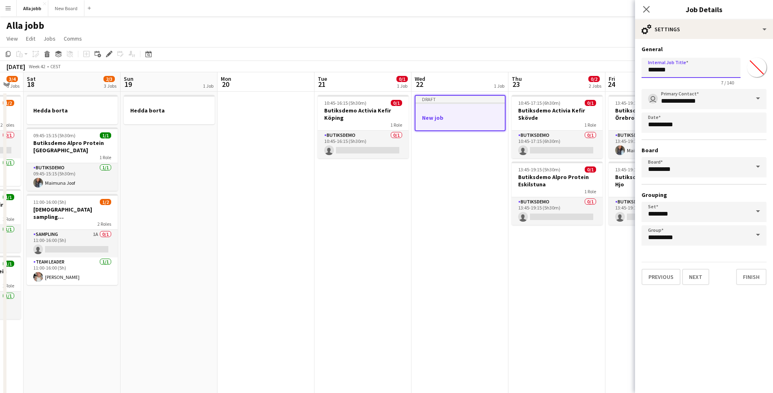
click at [665, 73] on input "*******" at bounding box center [690, 68] width 99 height 20
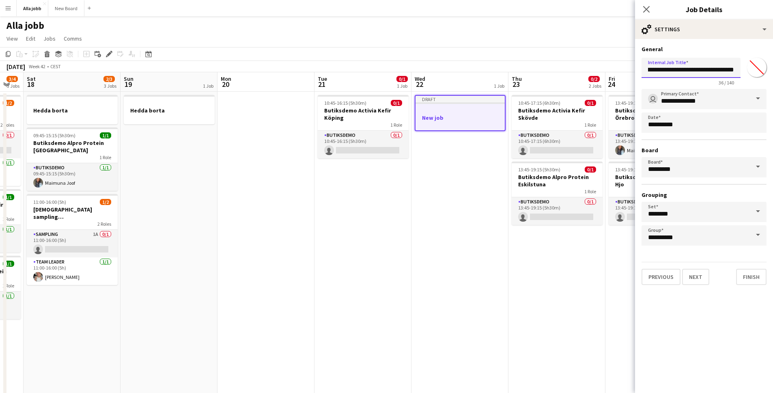
scroll to position [0, 24]
type input "**********"
click at [755, 272] on button "Finish" at bounding box center [751, 277] width 30 height 16
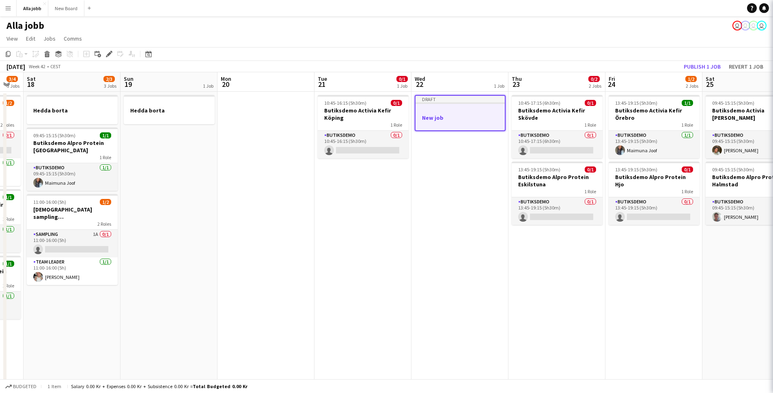
scroll to position [0, 0]
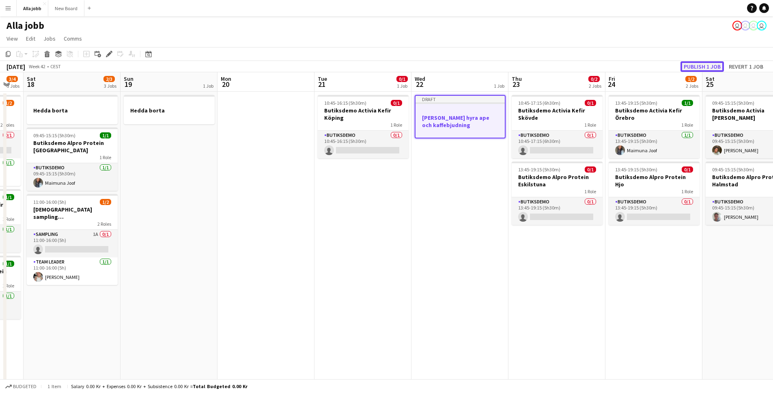
click at [690, 65] on button "Publish 1 job" at bounding box center [701, 66] width 43 height 11
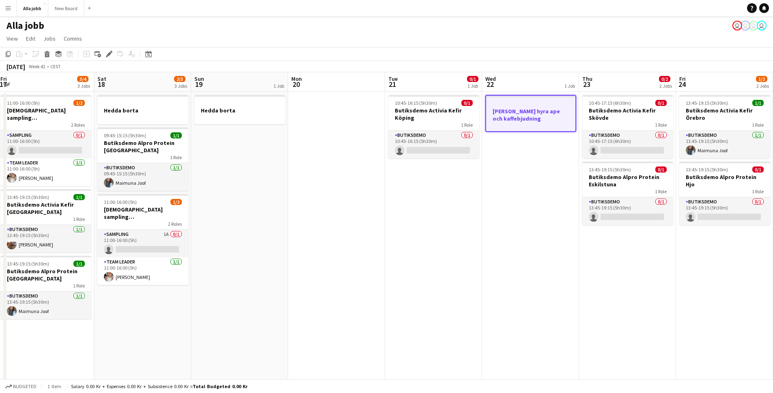
drag, startPoint x: 359, startPoint y: 218, endPoint x: 557, endPoint y: 243, distance: 199.6
click at [557, 243] on app-calendar-viewport "Wed 15 3/3 1 Job Thu 16 1/1 1 Job Fri 17 3/4 3 Jobs Sat 18 2/3 3 Jobs Sun 19 1 …" at bounding box center [386, 338] width 773 height 533
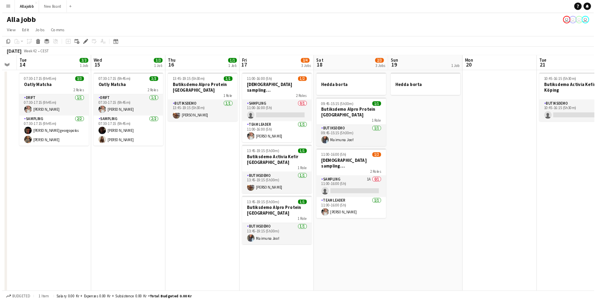
scroll to position [0, 174]
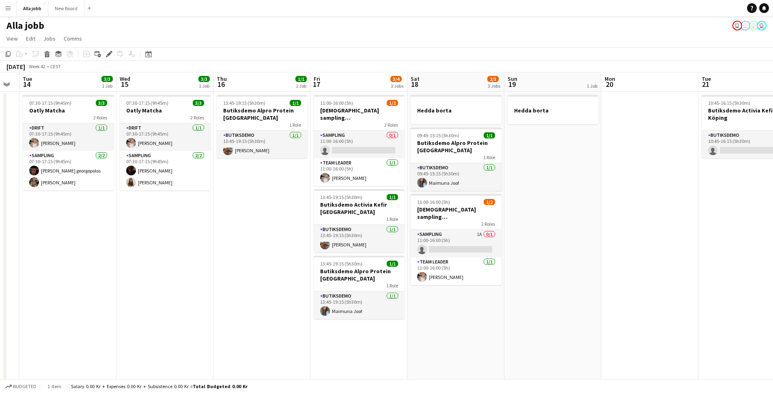
drag, startPoint x: 398, startPoint y: 220, endPoint x: 584, endPoint y: 232, distance: 186.5
click at [584, 232] on app-calendar-viewport "Sun 12 Mon 13 Tue 14 3/3 1 Job Wed 15 3/3 1 Job Thu 16 1/1 1 Job Fri 17 3/4 3 J…" at bounding box center [386, 338] width 773 height 533
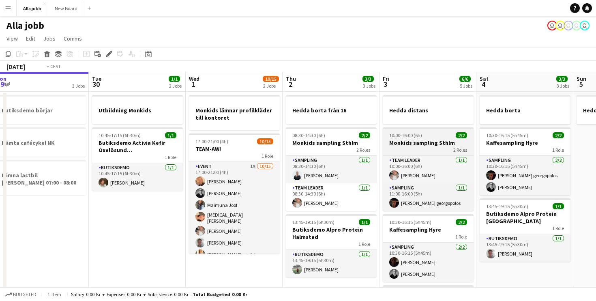
scroll to position [0, 276]
